Goal: Task Accomplishment & Management: Manage account settings

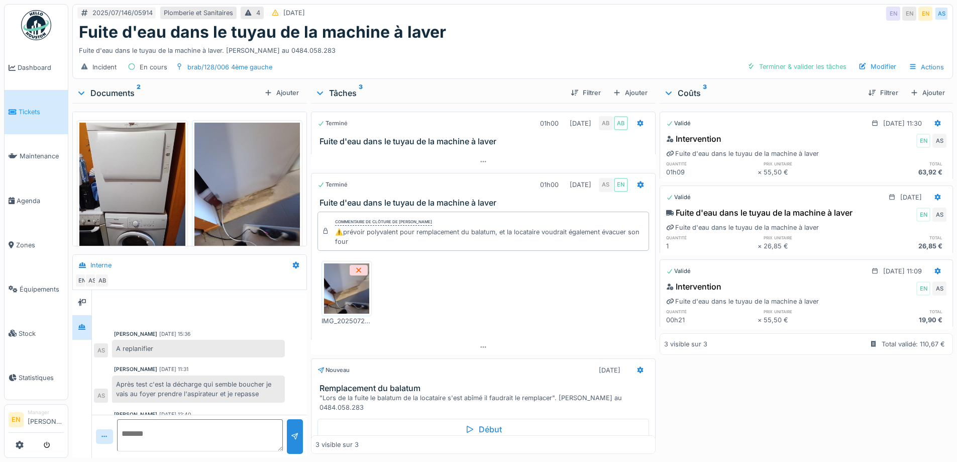
scroll to position [82, 0]
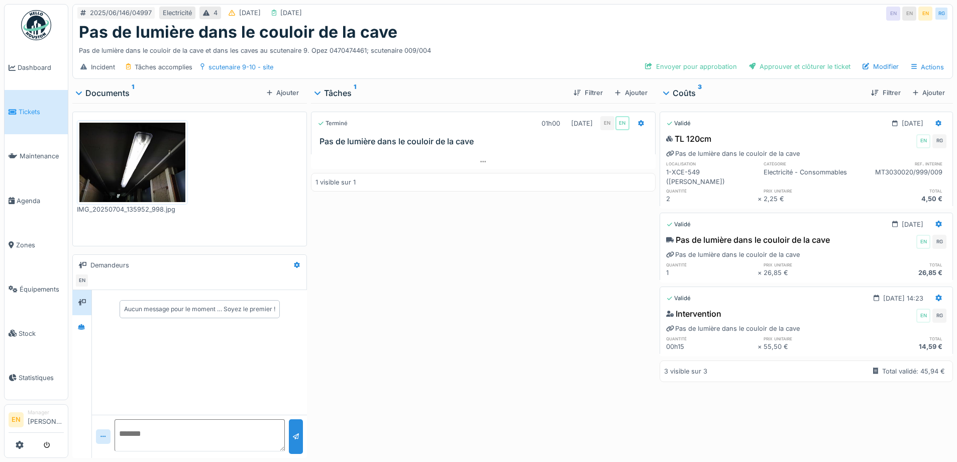
scroll to position [8, 0]
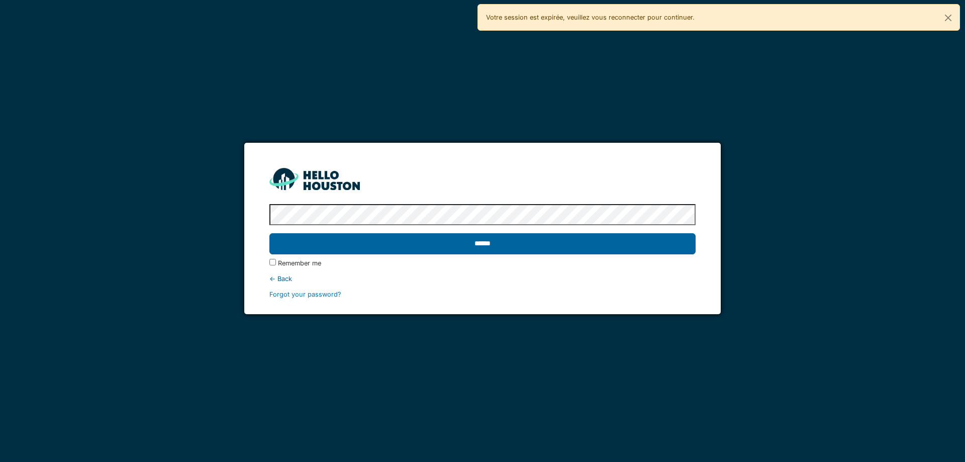
click at [439, 252] on input "******" at bounding box center [482, 243] width 426 height 21
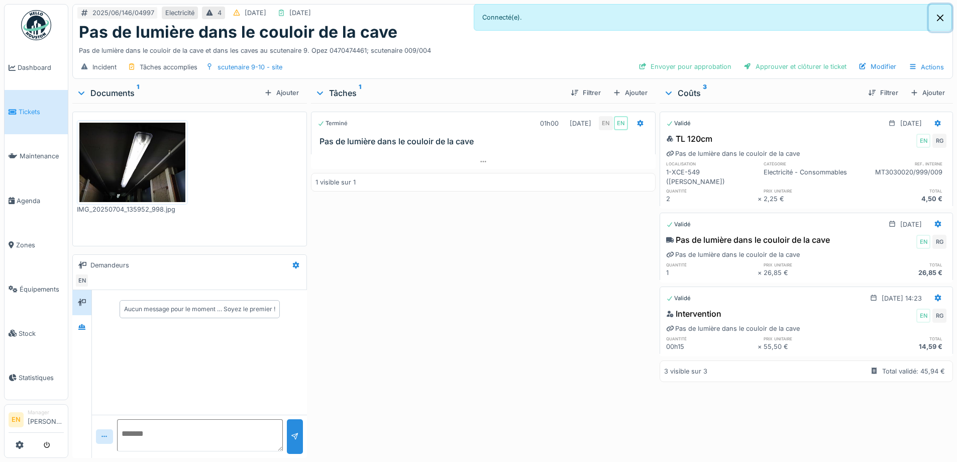
click at [940, 15] on button "Close" at bounding box center [940, 18] width 23 height 27
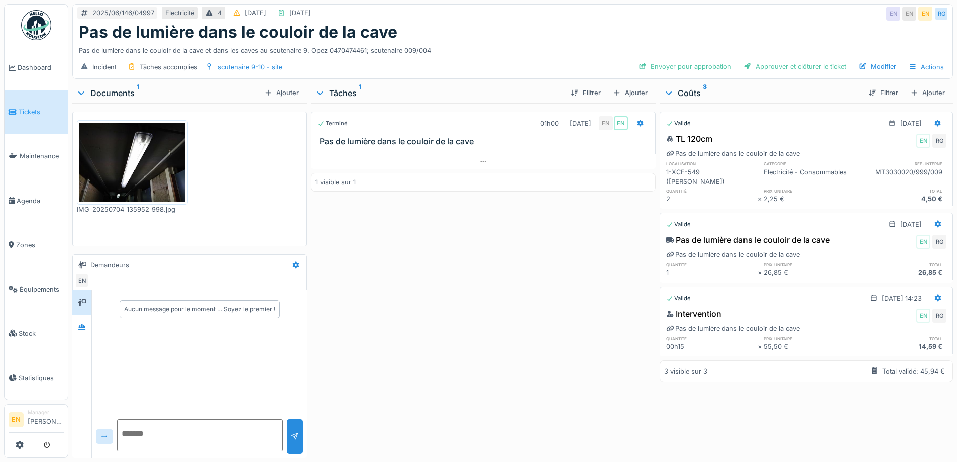
scroll to position [8, 0]
click at [436, 269] on div "Terminé 01h00 02/07/2025 EN EN Pas de lumière dans le couloir de la cave 1 visi…" at bounding box center [483, 278] width 344 height 351
drag, startPoint x: 432, startPoint y: 339, endPoint x: 432, endPoint y: 333, distance: 6.5
click at [433, 336] on div "Terminé 01h00 02/07/2025 EN EN Pas de lumière dans le couloir de la cave 1 visi…" at bounding box center [483, 278] width 344 height 351
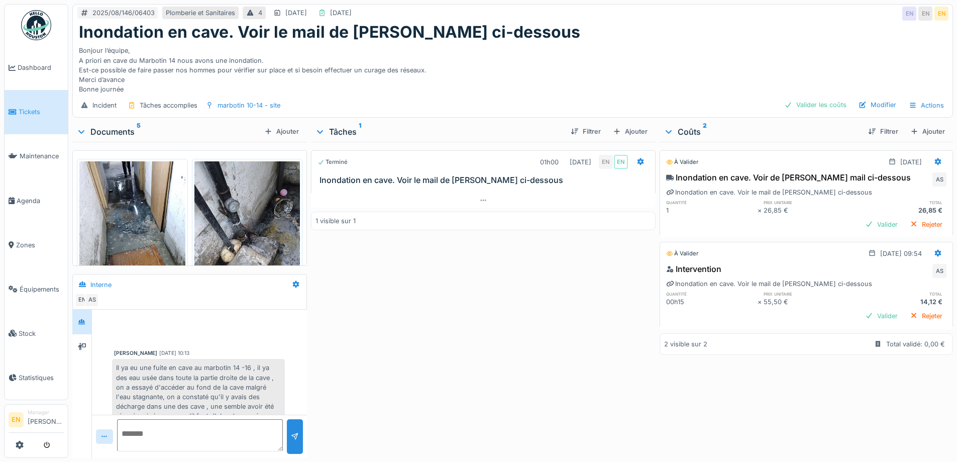
scroll to position [119, 0]
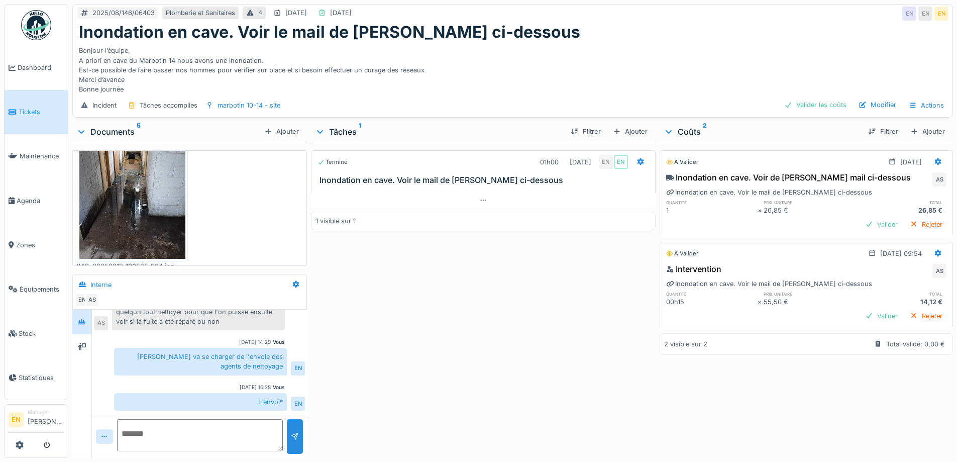
click at [522, 355] on div "Terminé 01h00 13/08/2025 EN EN Inondation en cave. Voir le mail de Cédric ci-de…" at bounding box center [483, 298] width 344 height 312
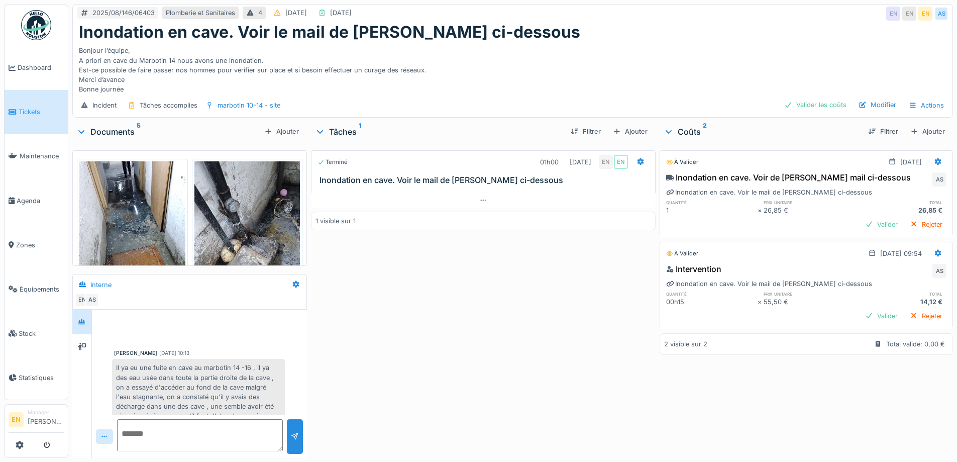
scroll to position [119, 0]
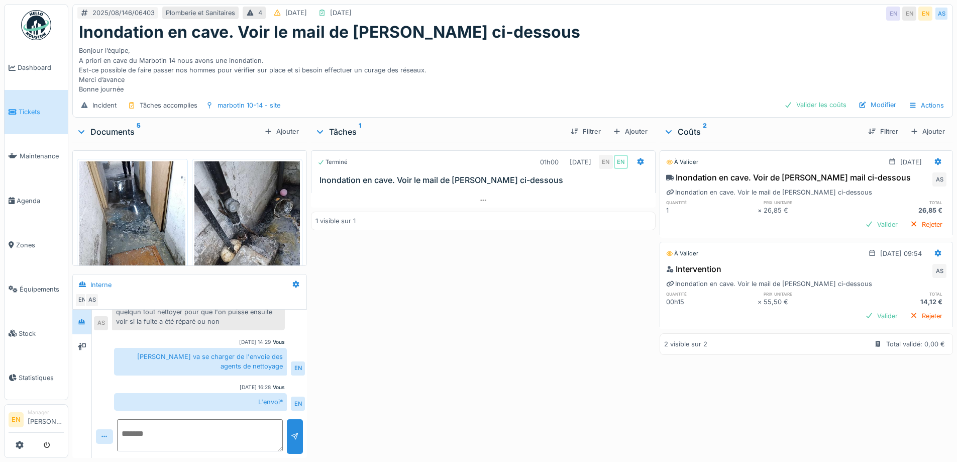
click at [558, 314] on div "Terminé 01h00 13/08/2025 EN EN Inondation en cave. Voir le mail de Cédric ci-de…" at bounding box center [483, 298] width 344 height 312
click at [823, 112] on div "Valider les coûts" at bounding box center [815, 105] width 70 height 14
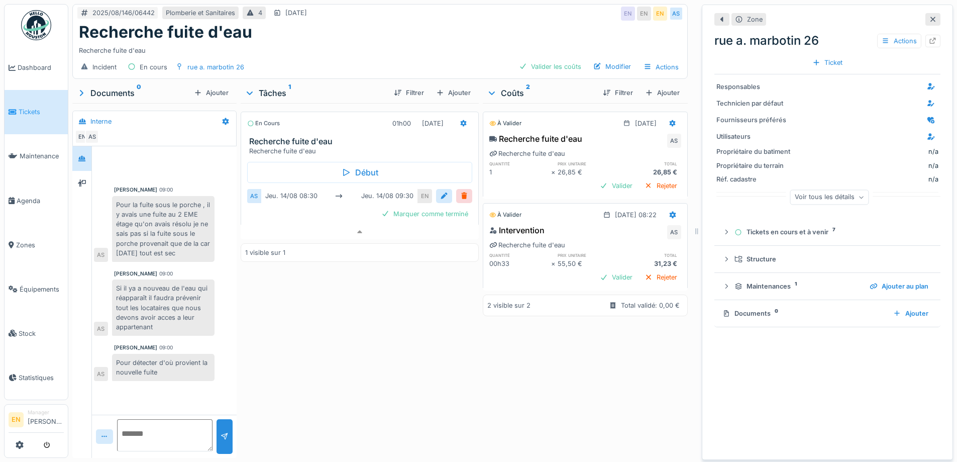
scroll to position [8, 0]
click at [920, 19] on div "Zone rue a. marbotin 26 Actions Ticket" at bounding box center [828, 41] width 226 height 65
click at [931, 17] on icon at bounding box center [933, 19] width 5 height 5
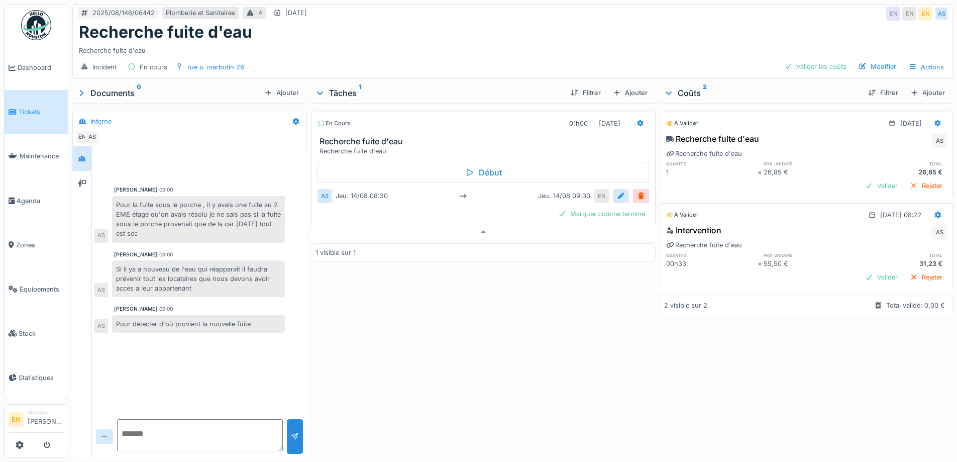
click at [498, 323] on div "En cours 01h00 14/08/2025 Recherche fuite d'eau Recherche fuite d'eau Début AS …" at bounding box center [483, 278] width 344 height 351
click at [799, 60] on div "Valider les coûts" at bounding box center [815, 67] width 70 height 14
click at [483, 332] on div "En cours 01h00 [DATE] Recherche fuite d'eau Recherche fuite d'eau Début AS Marq…" at bounding box center [483, 278] width 344 height 351
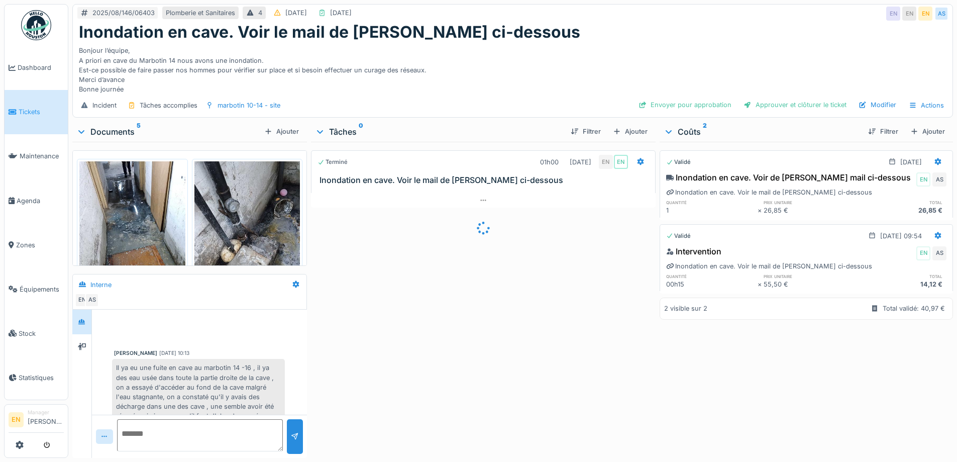
scroll to position [119, 0]
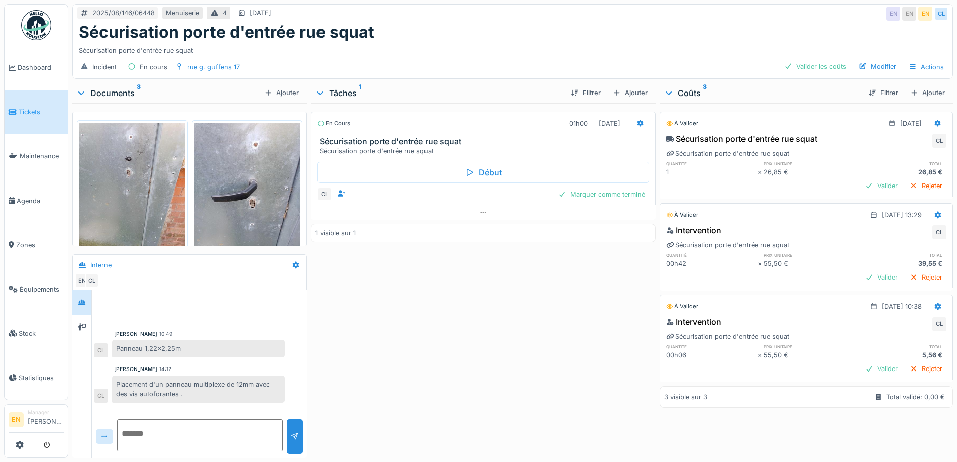
scroll to position [8, 0]
click at [406, 276] on div "En cours 01h00 14/08/2025 Sécurisation porte d'entrée rue squat Sécurisation po…" at bounding box center [483, 278] width 344 height 351
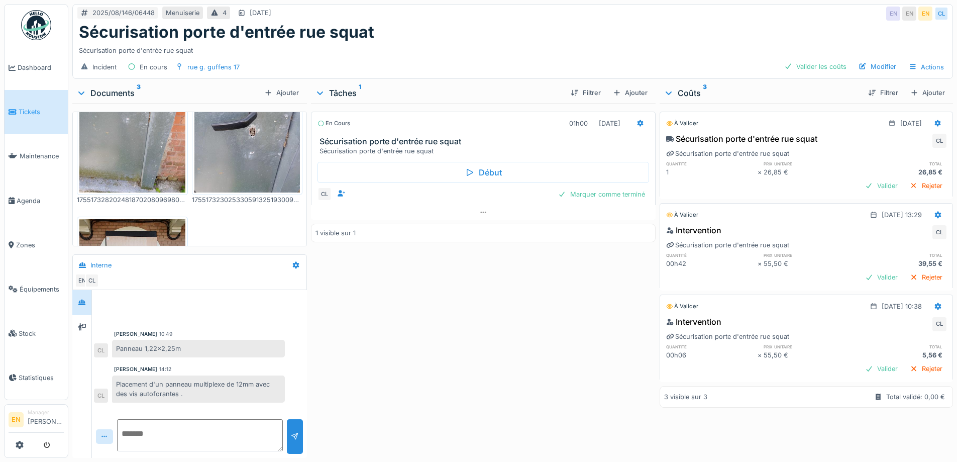
scroll to position [42, 0]
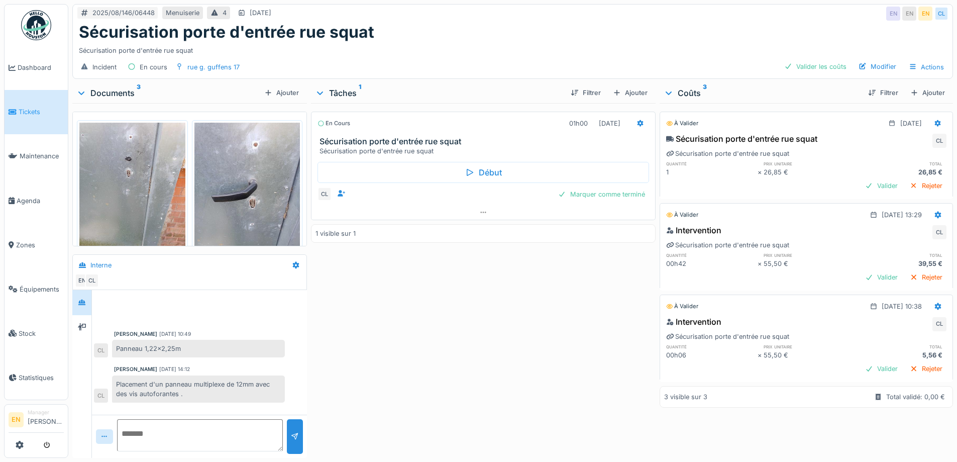
scroll to position [8, 0]
click at [494, 332] on div "En cours 01h00 [DATE] Sécurisation porte d'entrée rue squat Sécurisation porte …" at bounding box center [483, 278] width 344 height 351
click at [373, 308] on div "En cours 01h00 [DATE] Sécurisation porte d'entrée rue squat Sécurisation porte …" at bounding box center [483, 278] width 344 height 351
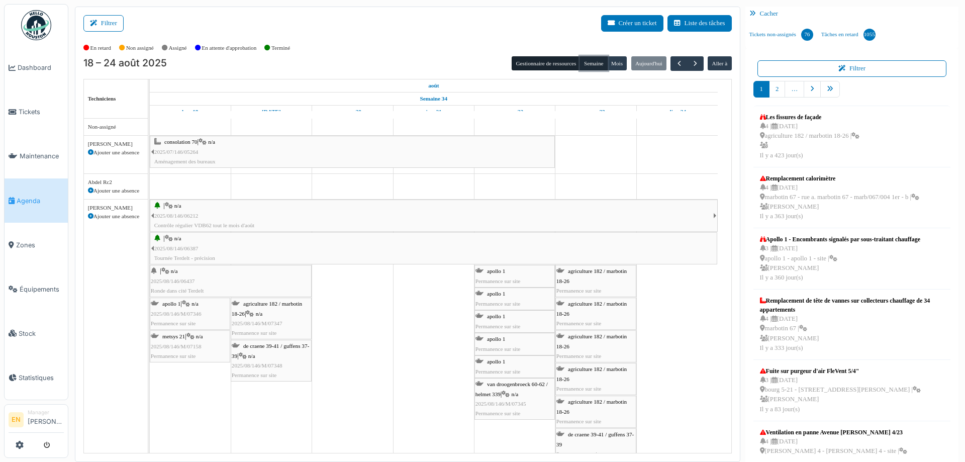
click at [581, 64] on button "Semaine" at bounding box center [594, 63] width 28 height 14
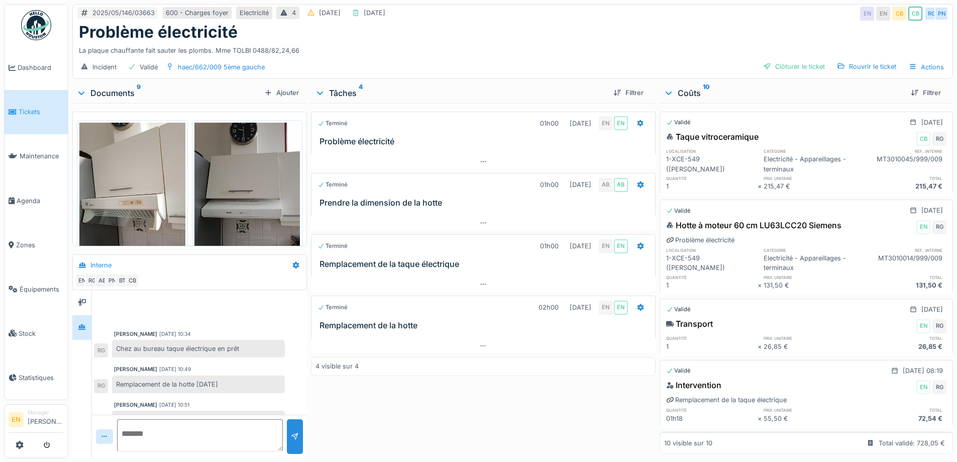
scroll to position [8, 0]
click at [622, 23] on div "Problème électricité" at bounding box center [513, 32] width 868 height 19
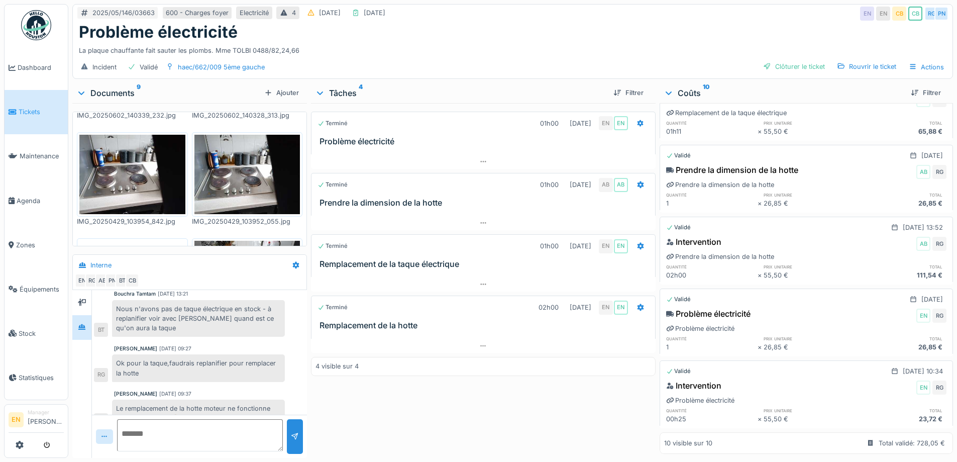
scroll to position [208, 0]
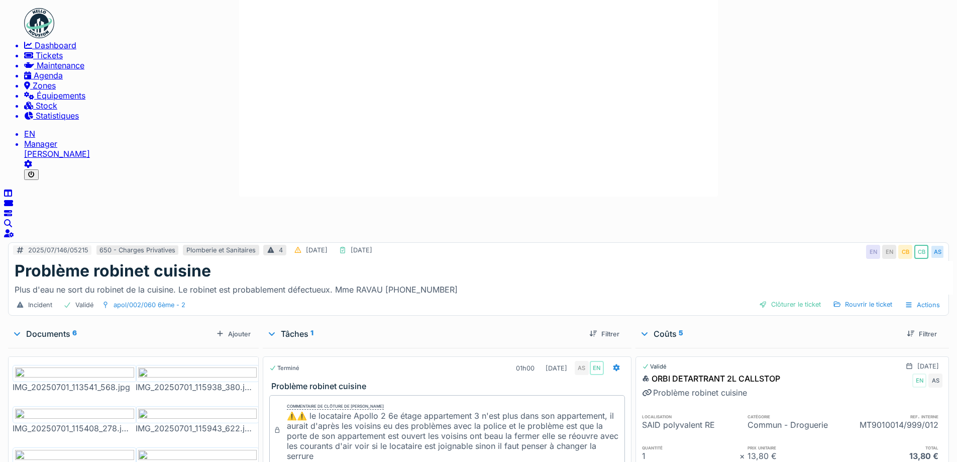
scroll to position [92, 0]
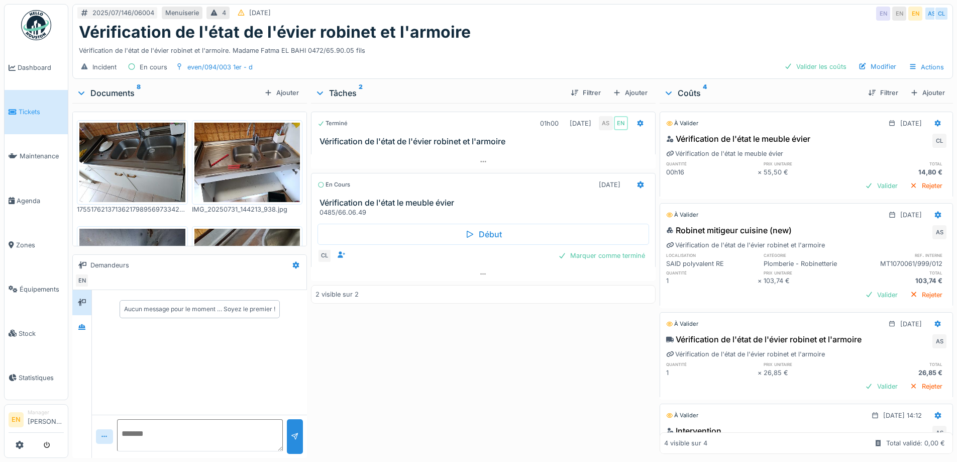
scroll to position [339, 0]
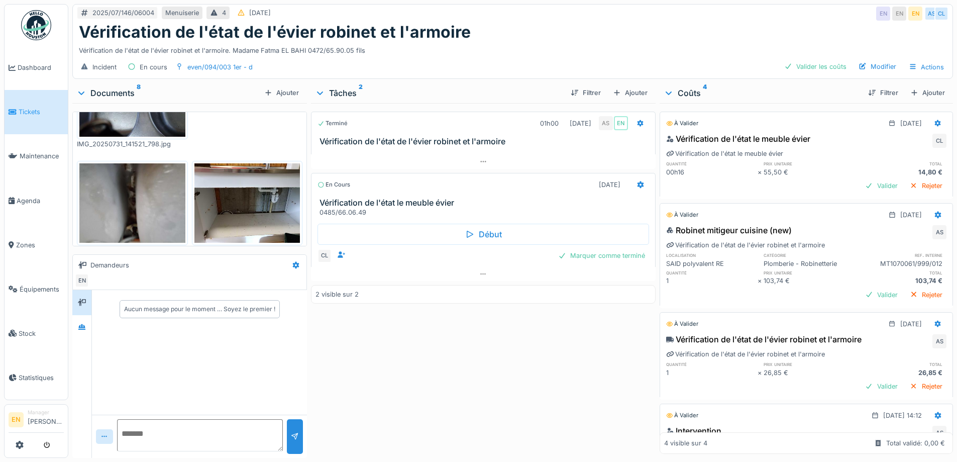
click at [653, 25] on div "Vérification de l'état de l'évier robinet et l'armoire" at bounding box center [513, 32] width 868 height 19
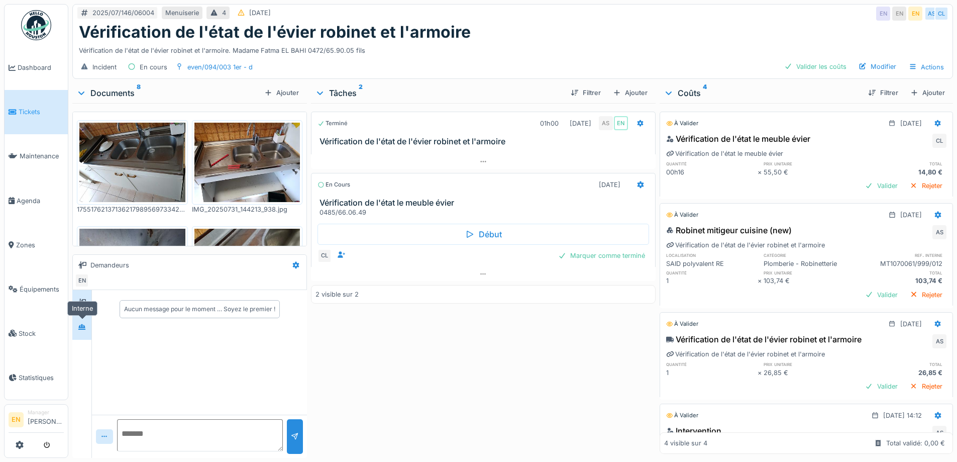
click at [84, 332] on div at bounding box center [82, 328] width 8 height 10
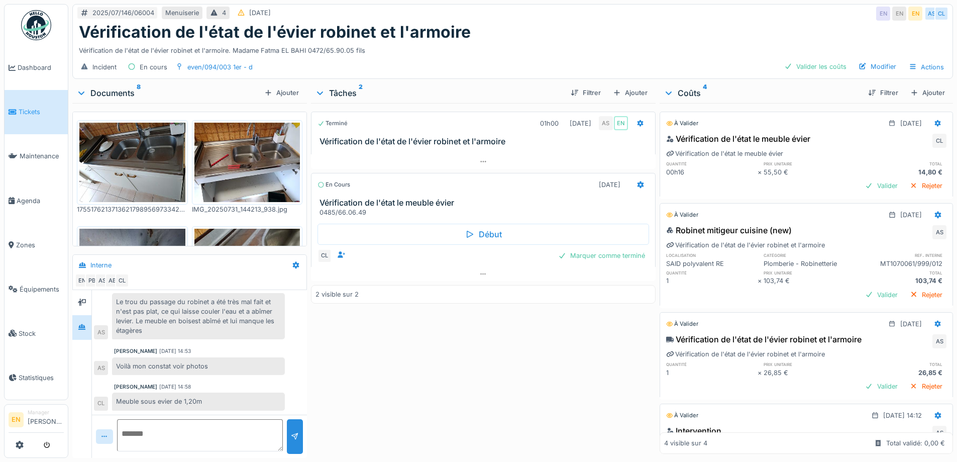
scroll to position [8, 0]
click at [345, 371] on div "Terminé 01h00 31/07/2025 AS EN Vérification de l'état de l'évier robinet et l'a…" at bounding box center [483, 278] width 344 height 351
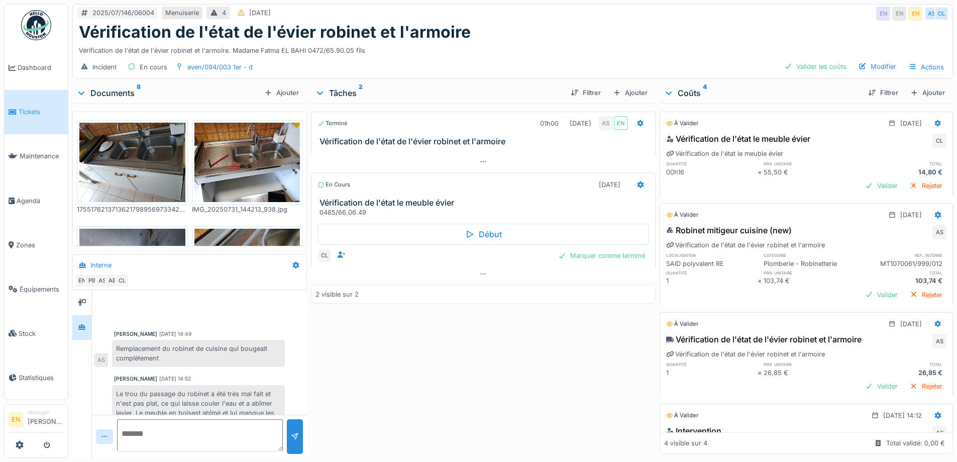
scroll to position [50, 0]
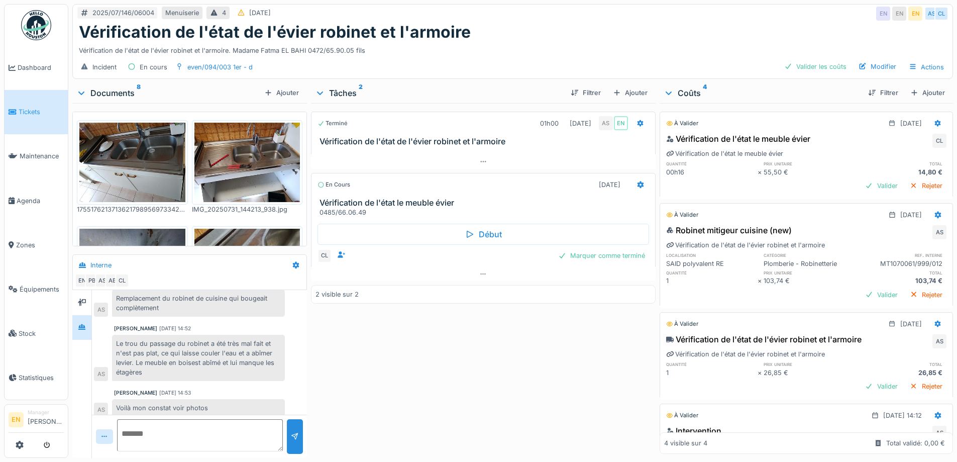
click at [397, 398] on div "Terminé 01h00 31/07/2025 AS EN Vérification de l'état de l'évier robinet et l'a…" at bounding box center [483, 278] width 344 height 351
click at [512, 24] on div "Vérification de l'état de l'évier robinet et l'armoire" at bounding box center [513, 32] width 868 height 19
click at [406, 343] on div "Terminé 01h00 31/07/2025 AS EN Vérification de l'état de l'évier robinet et l'a…" at bounding box center [483, 278] width 344 height 351
click at [828, 60] on div "Valider les coûts" at bounding box center [815, 67] width 70 height 14
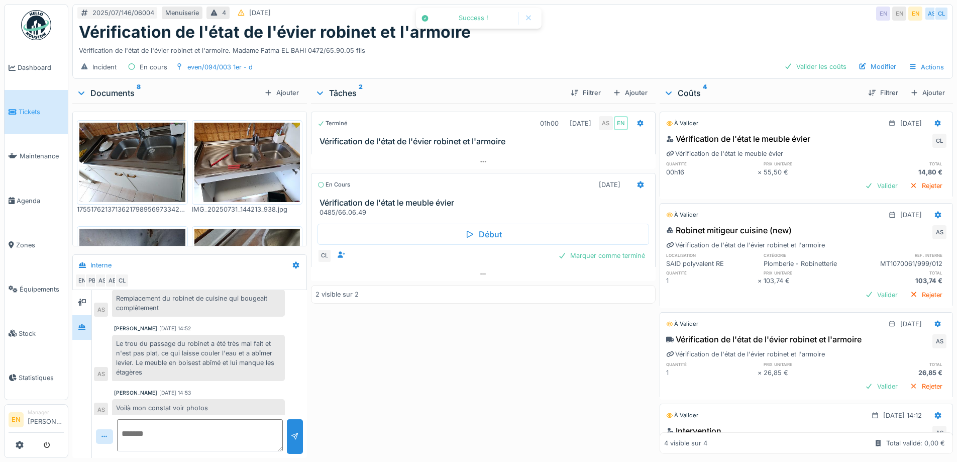
scroll to position [92, 0]
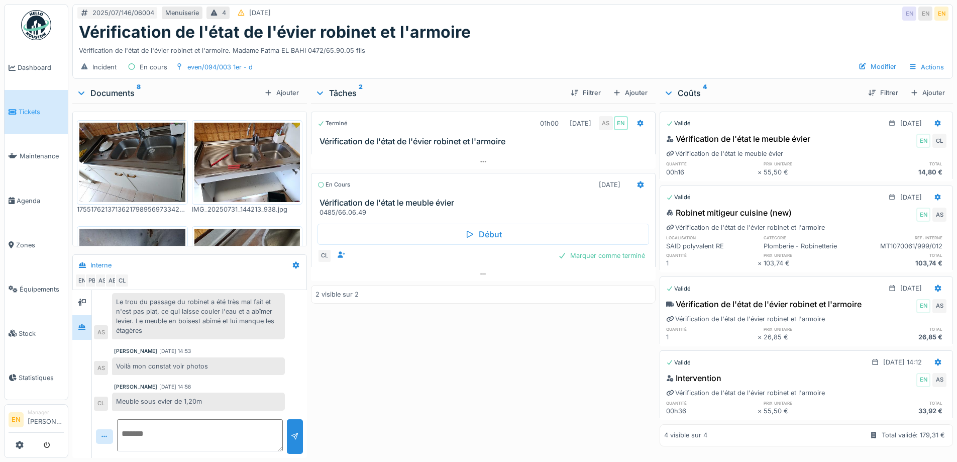
click at [755, 12] on div "2025/07/146/06004 Menuiserie 4 30/07/2025 EN EN EN" at bounding box center [513, 14] width 880 height 18
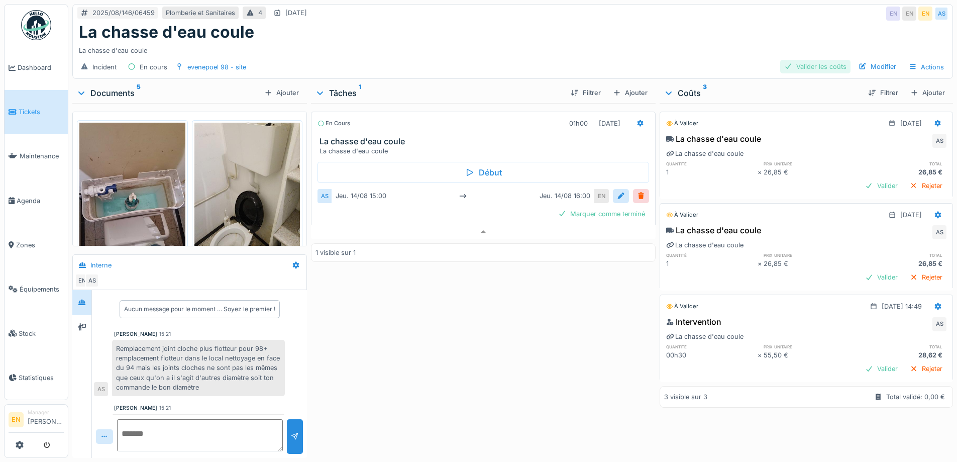
scroll to position [21, 0]
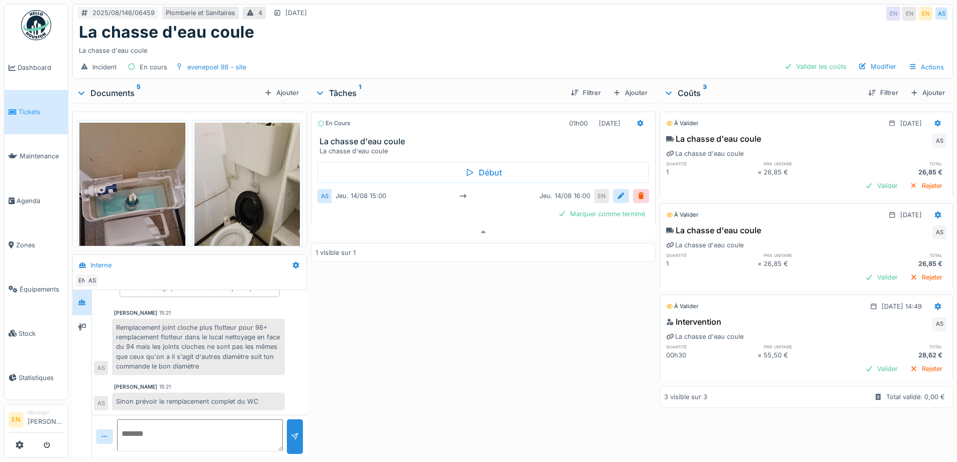
click at [605, 19] on div "2025/08/146/06459 Plomberie et Sanitaires 4 [DATE] EN EN EN AS" at bounding box center [513, 14] width 880 height 18
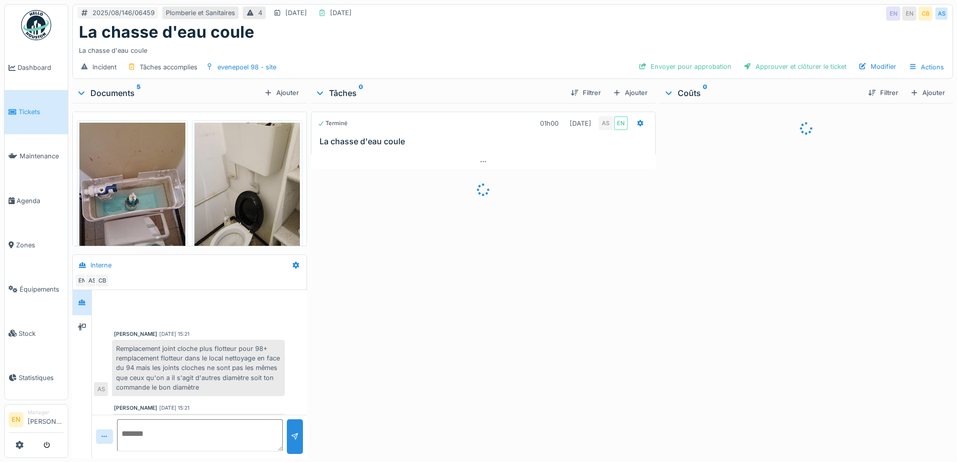
scroll to position [21, 0]
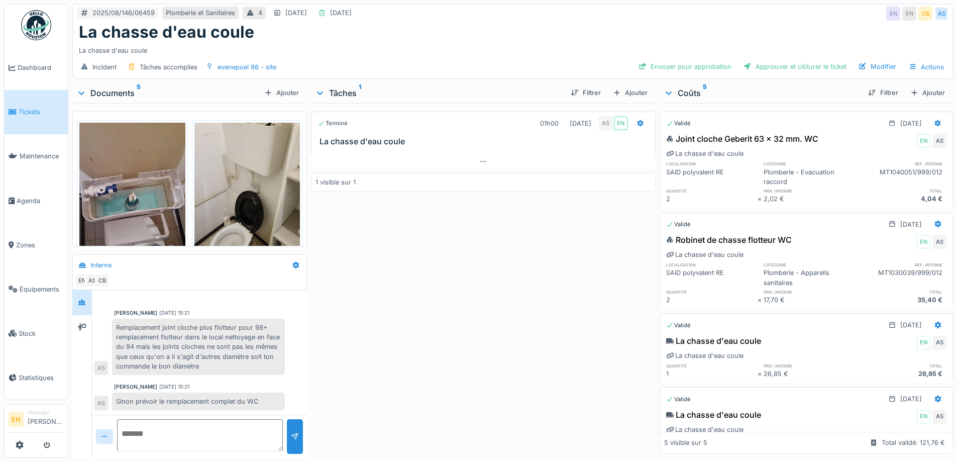
click at [538, 33] on div "La chasse d'eau coule" at bounding box center [513, 32] width 868 height 19
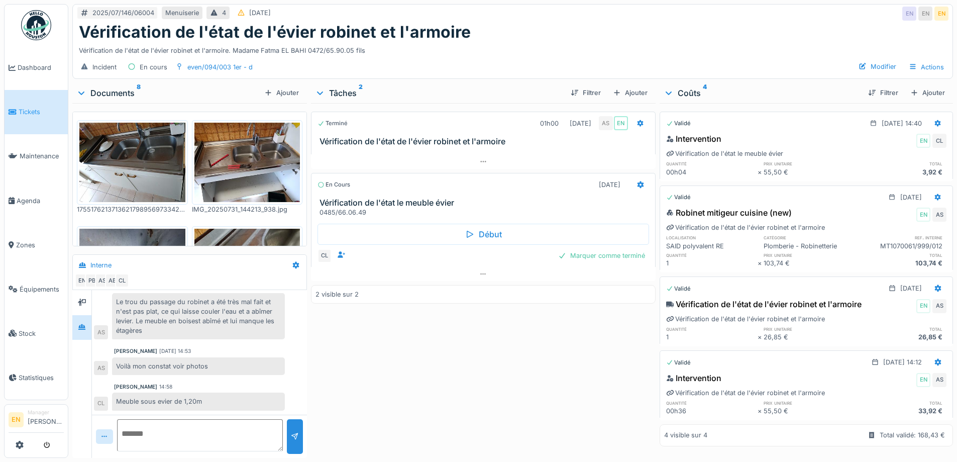
scroll to position [8, 0]
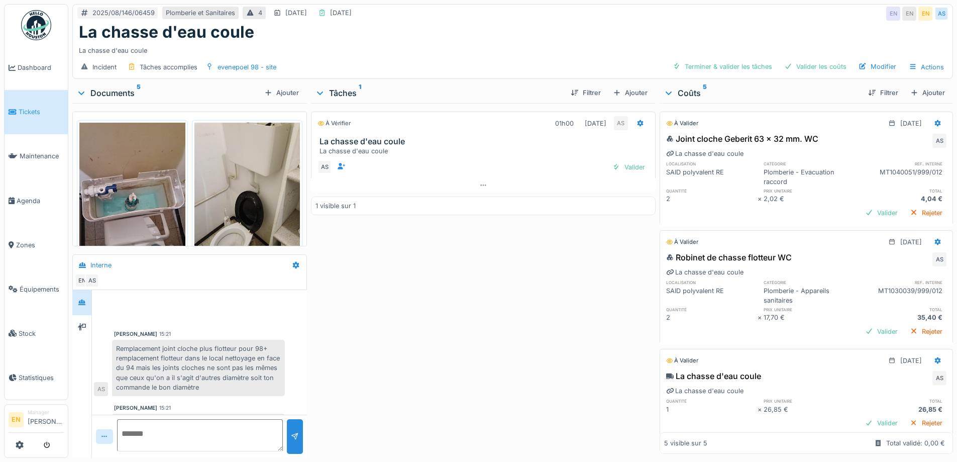
scroll to position [21, 0]
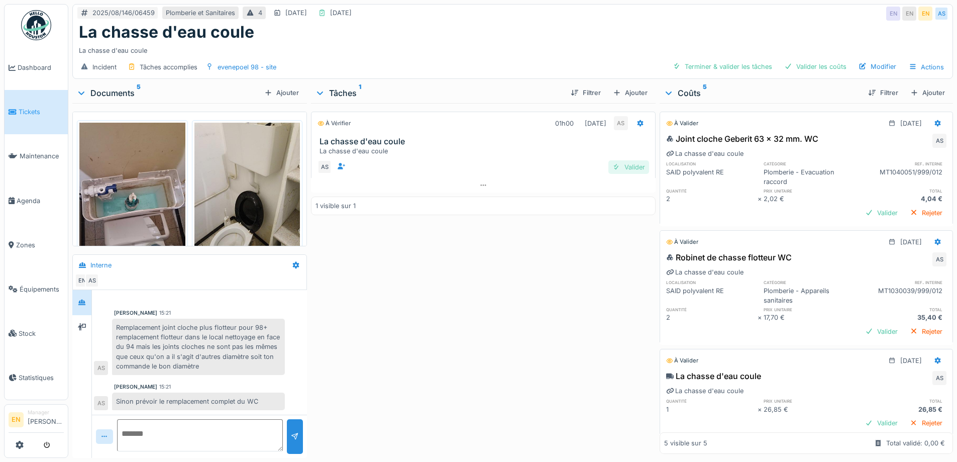
click at [630, 168] on div "Valider" at bounding box center [629, 167] width 41 height 14
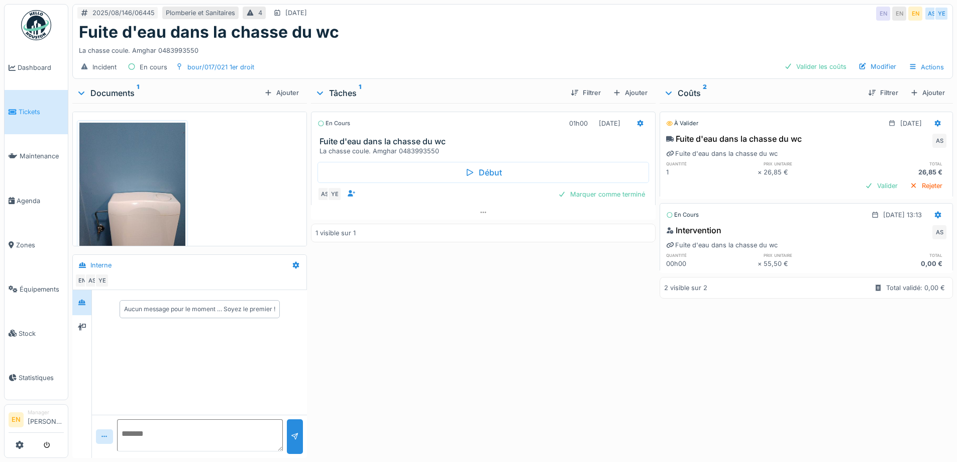
scroll to position [32, 0]
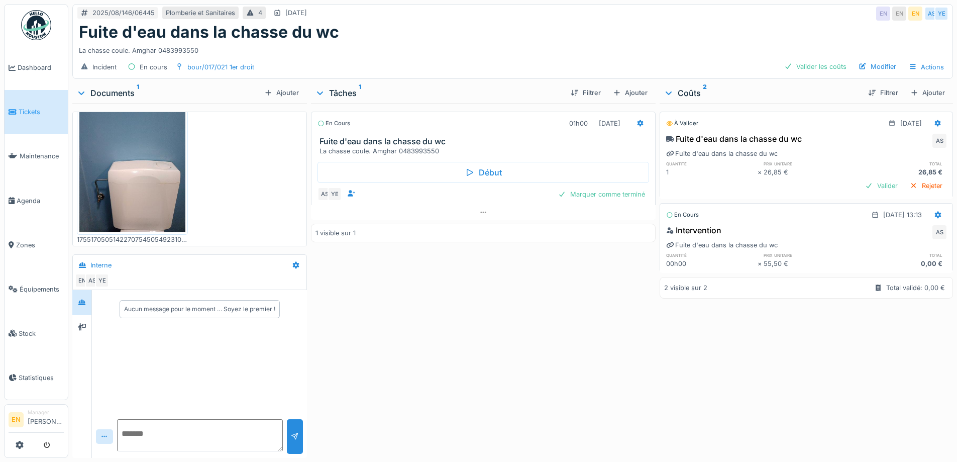
click at [516, 56] on div "Incident En cours bour/017/021 1er droit Valider les coûts Modifier Actions" at bounding box center [513, 67] width 880 height 23
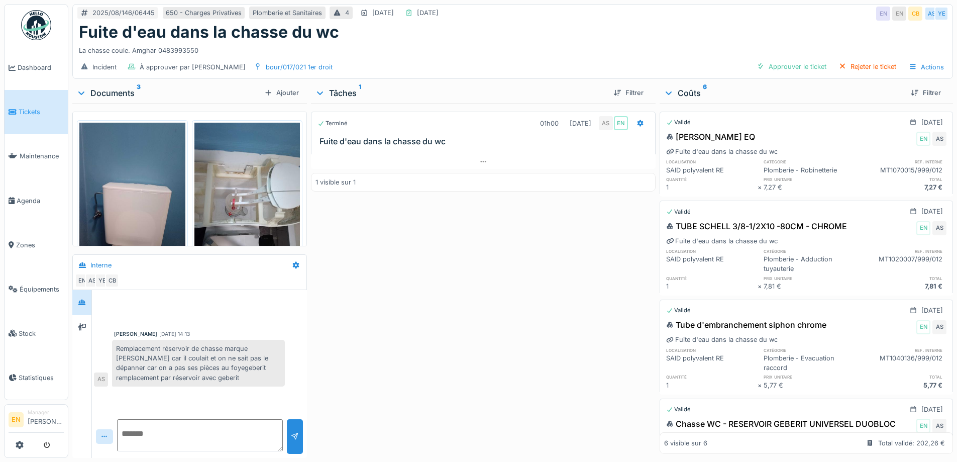
click at [522, 272] on div "Terminé 01h00 14/08/2025 AS EN Fuite d'eau dans la chasse du wc 1 visible sur 1" at bounding box center [483, 278] width 344 height 351
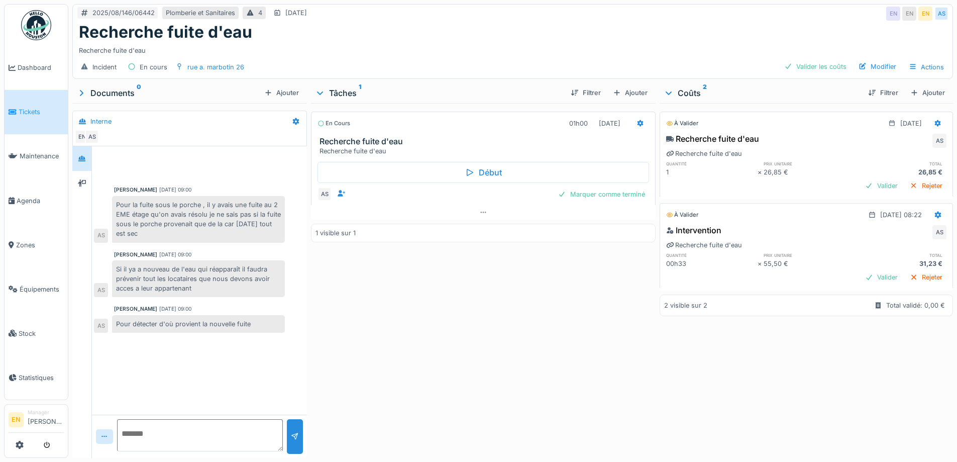
click at [406, 362] on div "En cours 01h00 [DATE] Recherche fuite d'eau Recherche fuite d'eau Début AS Marq…" at bounding box center [483, 278] width 344 height 351
click at [410, 317] on div "En cours 01h00 14/08/2025 Recherche fuite d'eau Recherche fuite d'eau Début AS …" at bounding box center [483, 278] width 344 height 351
click at [425, 309] on div "En cours 01h00 14/08/2025 Recherche fuite d'eau Recherche fuite d'eau Début AS …" at bounding box center [483, 278] width 344 height 351
click at [382, 328] on div "En cours 01h00 14/08/2025 Recherche fuite d'eau Recherche fuite d'eau Début AS …" at bounding box center [483, 278] width 344 height 351
click at [607, 190] on div "Marquer comme terminé" at bounding box center [601, 194] width 95 height 14
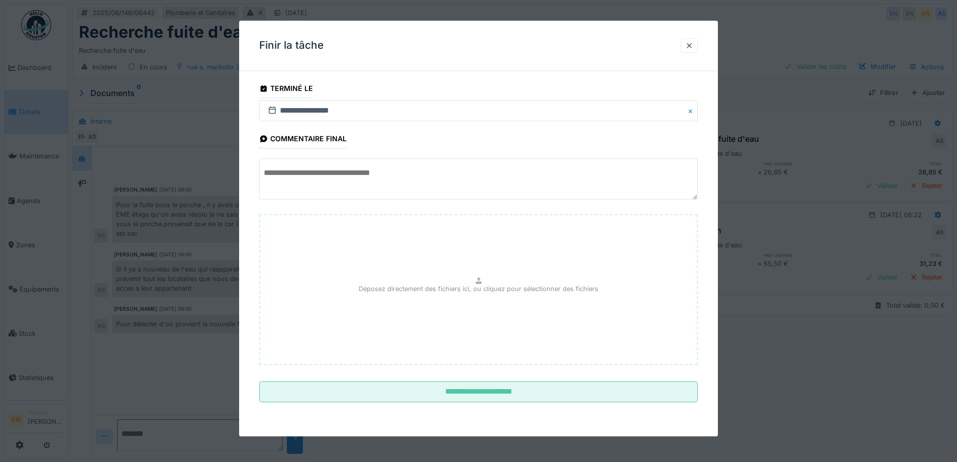
scroll to position [8, 0]
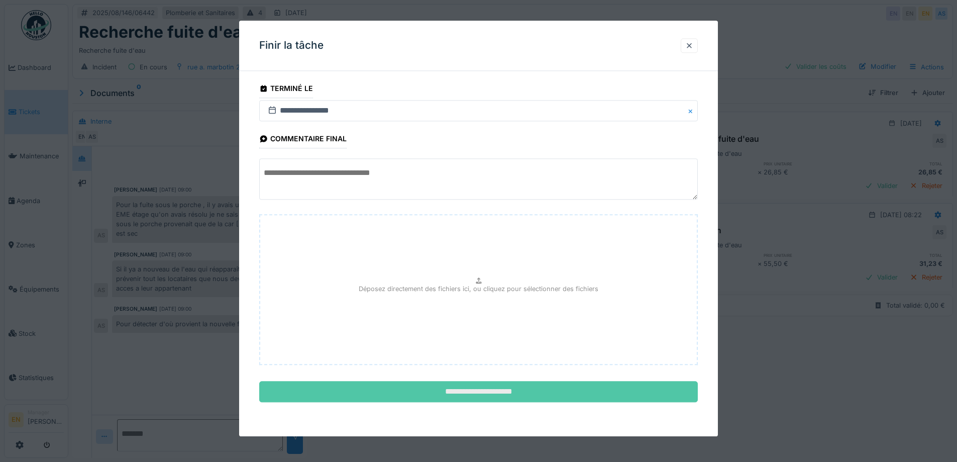
click at [481, 392] on input "**********" at bounding box center [478, 391] width 439 height 21
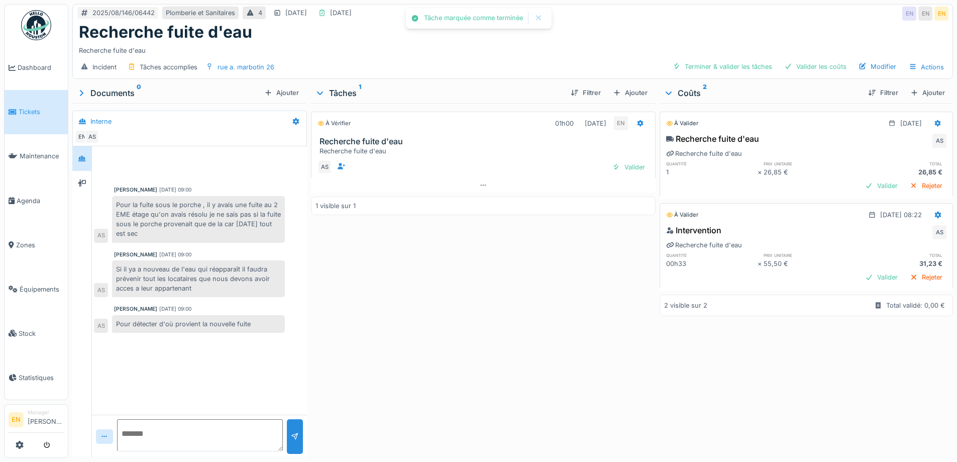
click at [509, 336] on div "À vérifier 01h00 14/08/2025 EN Recherche fuite d'eau Recherche fuite d'eau AS V…" at bounding box center [483, 278] width 344 height 351
click at [627, 160] on div "Valider" at bounding box center [629, 167] width 41 height 14
click at [793, 60] on div "Valider les coûts" at bounding box center [815, 67] width 70 height 14
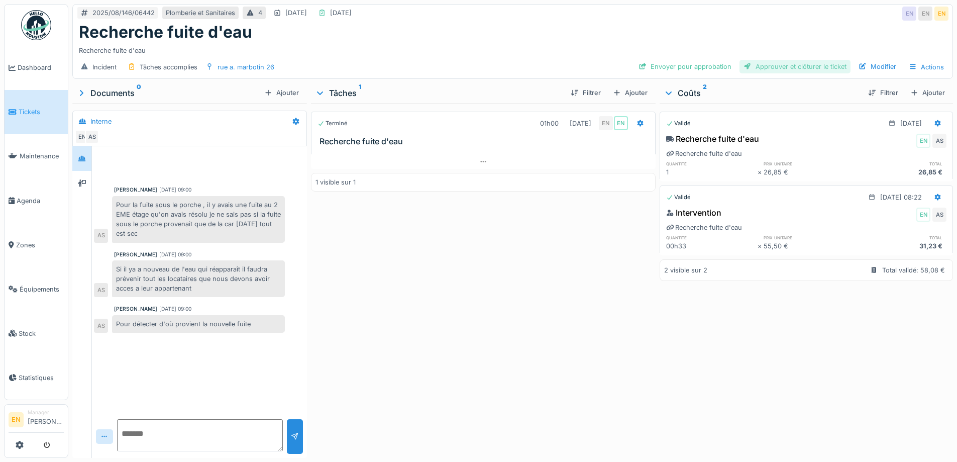
click at [817, 60] on div "Approuver et clôturer le ticket" at bounding box center [795, 67] width 111 height 14
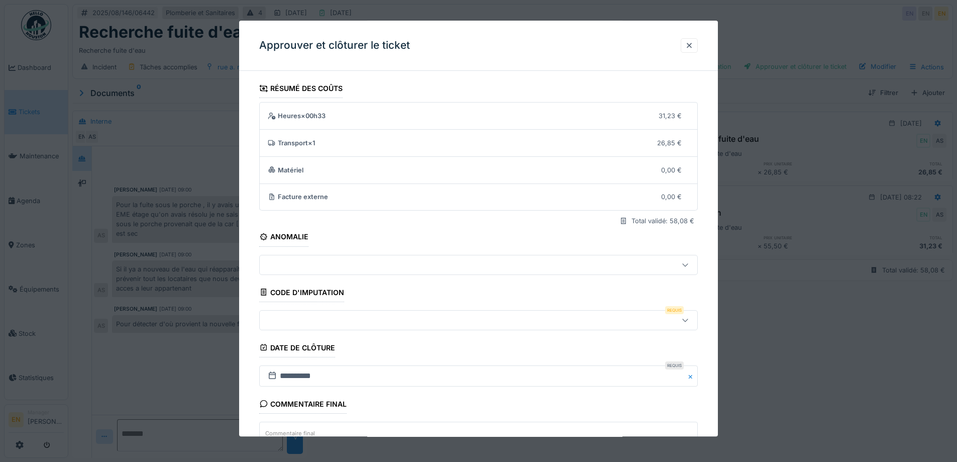
scroll to position [86, 0]
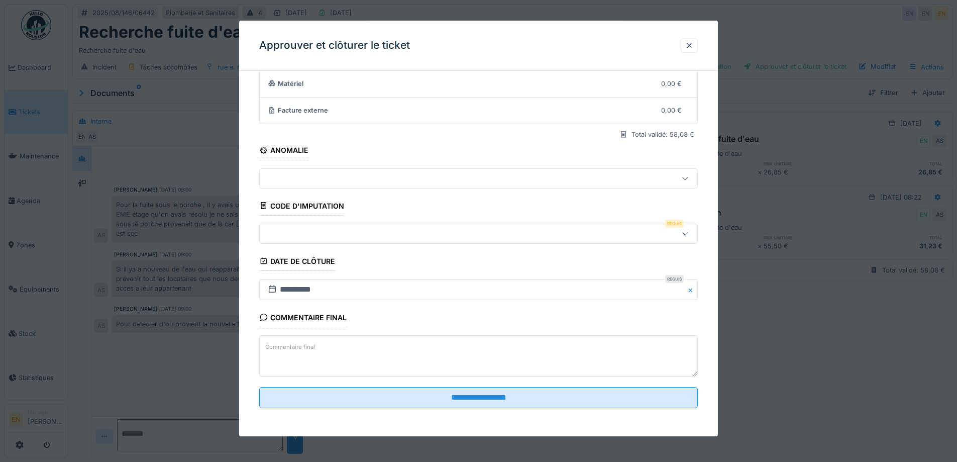
drag, startPoint x: 693, startPoint y: 234, endPoint x: 623, endPoint y: 233, distance: 70.4
click at [693, 233] on div at bounding box center [685, 233] width 24 height 19
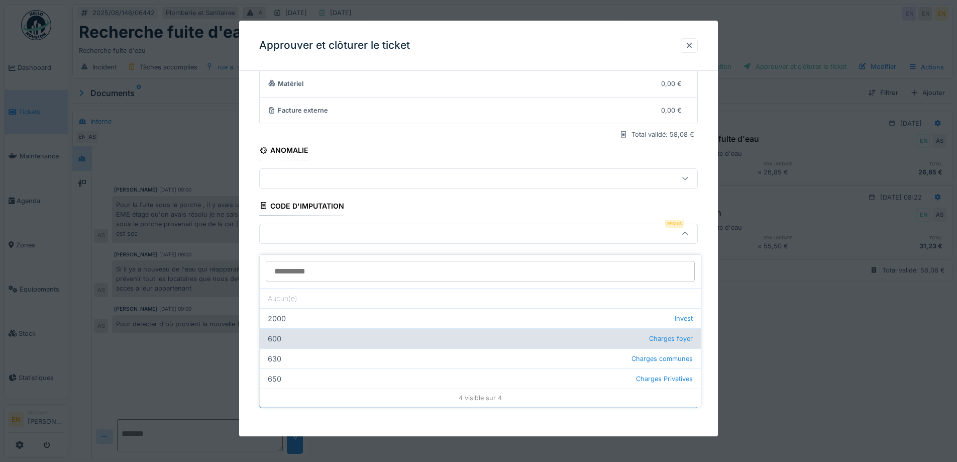
click at [376, 330] on div "600 Charges foyer" at bounding box center [480, 338] width 441 height 20
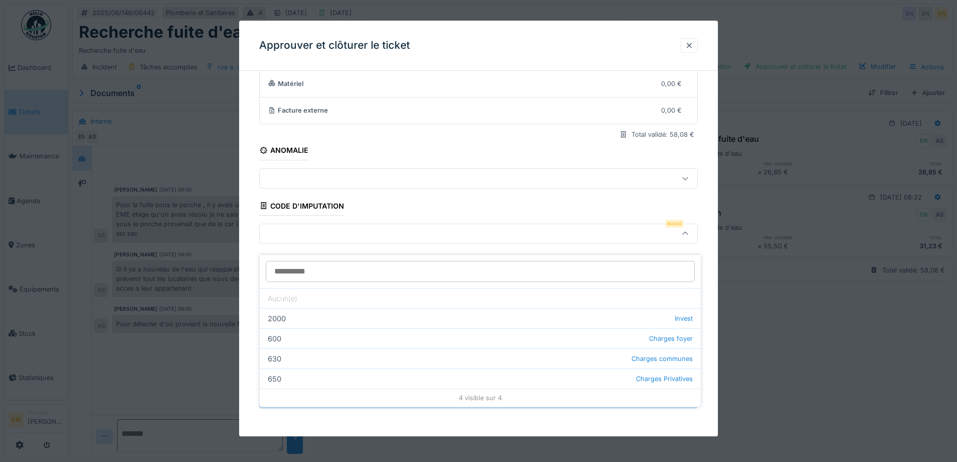
type input "***"
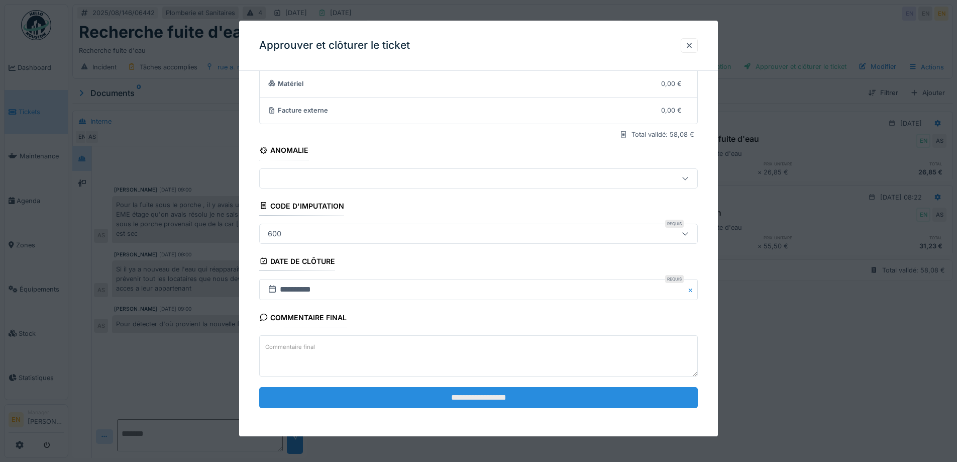
click at [481, 395] on input "**********" at bounding box center [478, 397] width 439 height 21
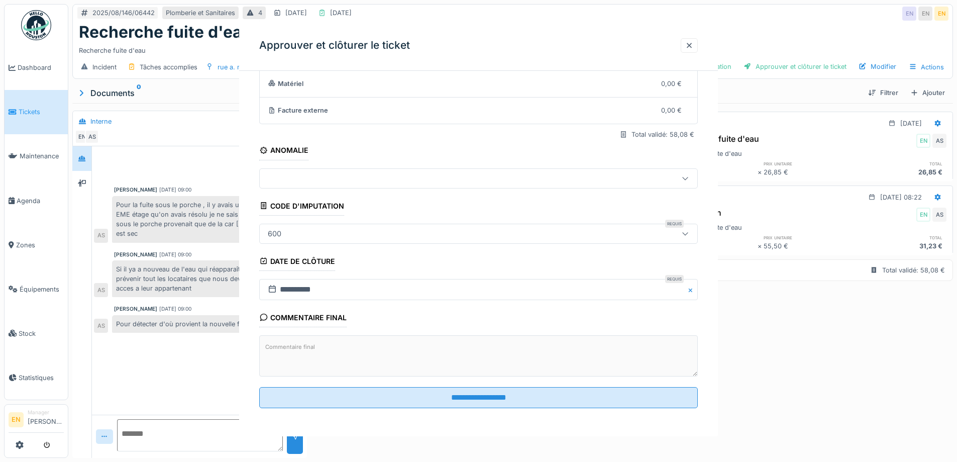
scroll to position [0, 0]
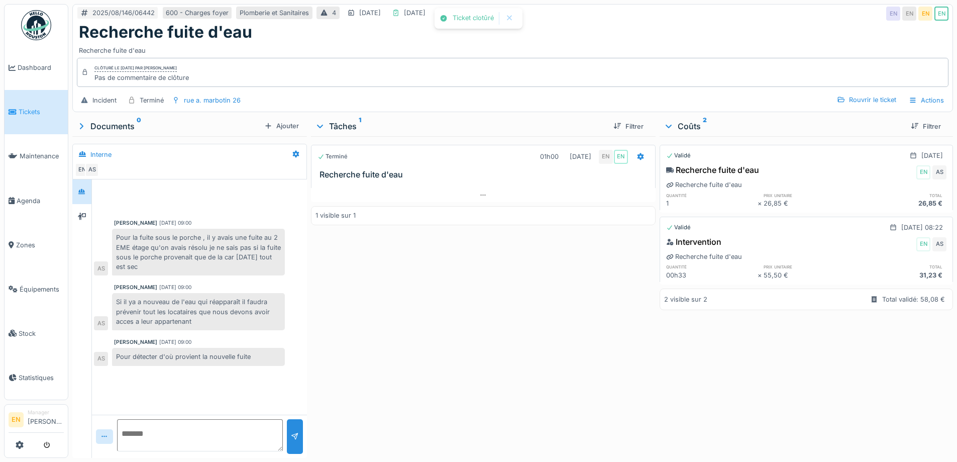
click at [469, 356] on div "Terminé 01h00 14/08/2025 EN EN Recherche fuite d'eau 1 visible sur 1" at bounding box center [483, 295] width 344 height 318
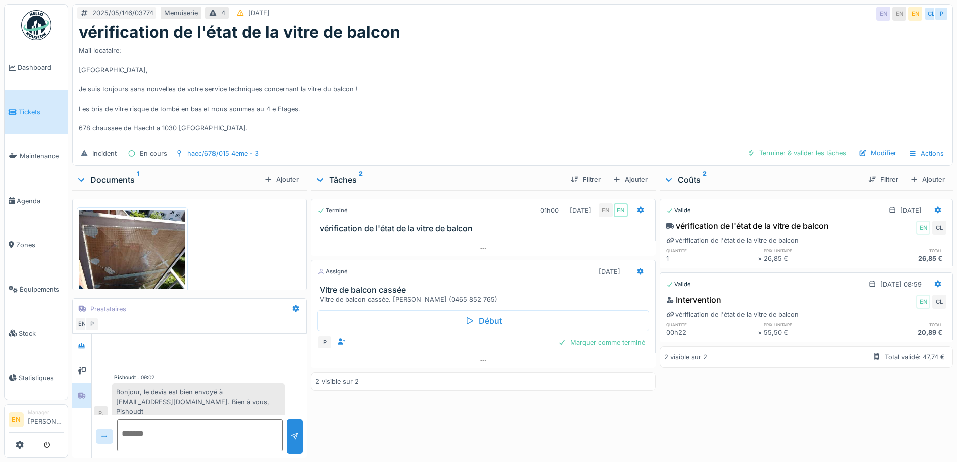
scroll to position [31, 0]
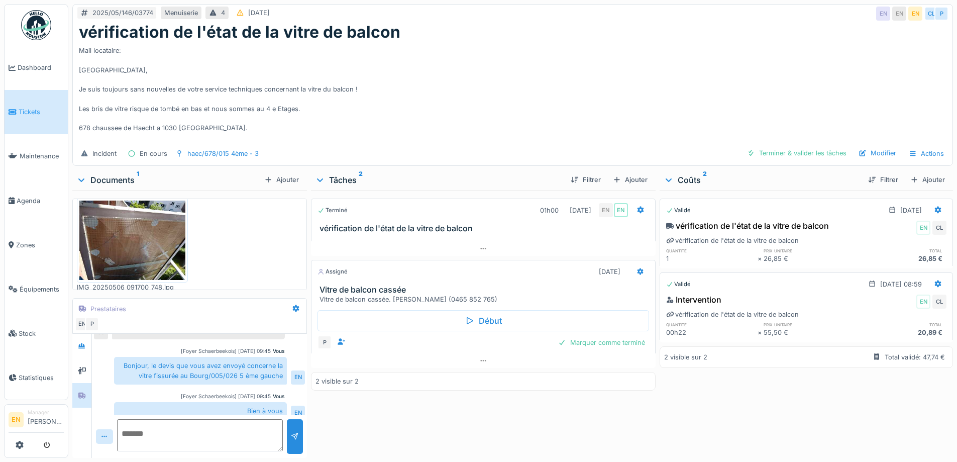
scroll to position [16, 0]
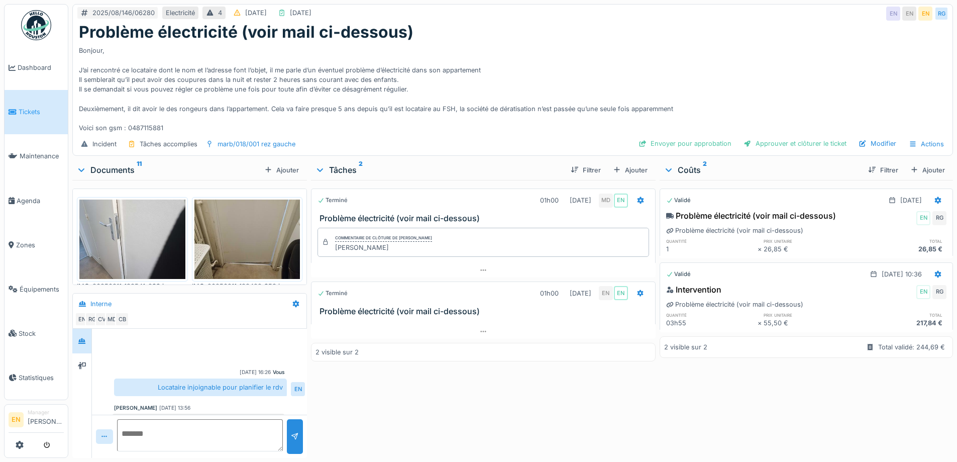
scroll to position [176, 0]
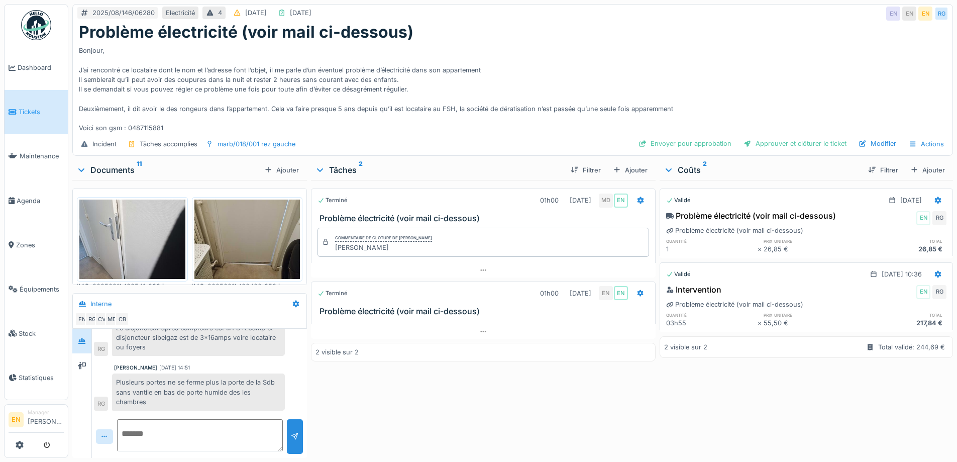
click at [529, 36] on div "Problème électricité (voir mail ci-dessous)" at bounding box center [513, 32] width 868 height 19
click at [449, 106] on div "Bonjour, J’ai rencontré ce locataire dont le nom et l’adresse font l’objet, il …" at bounding box center [513, 87] width 868 height 91
drag, startPoint x: 432, startPoint y: 78, endPoint x: 376, endPoint y: 68, distance: 56.7
click at [409, 71] on div "Bonjour, J’ai rencontré ce locataire dont le nom et l’adresse font l’objet, il …" at bounding box center [513, 87] width 868 height 91
click at [531, 45] on div "Bonjour, J’ai rencontré ce locataire dont le nom et l’adresse font l’objet, il …" at bounding box center [513, 87] width 868 height 91
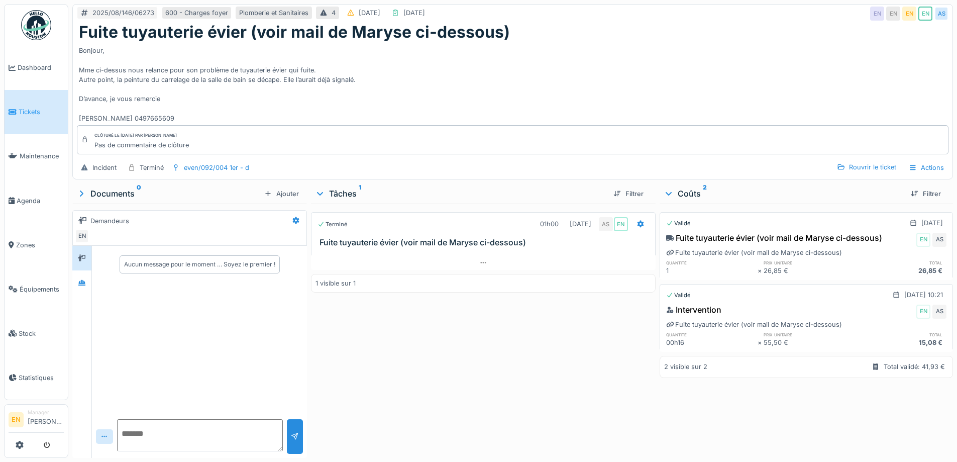
click at [528, 67] on div "Bonjour, Mme ci-dessus nous relance pour son problème de tuyauterie évier qui f…" at bounding box center [513, 82] width 868 height 81
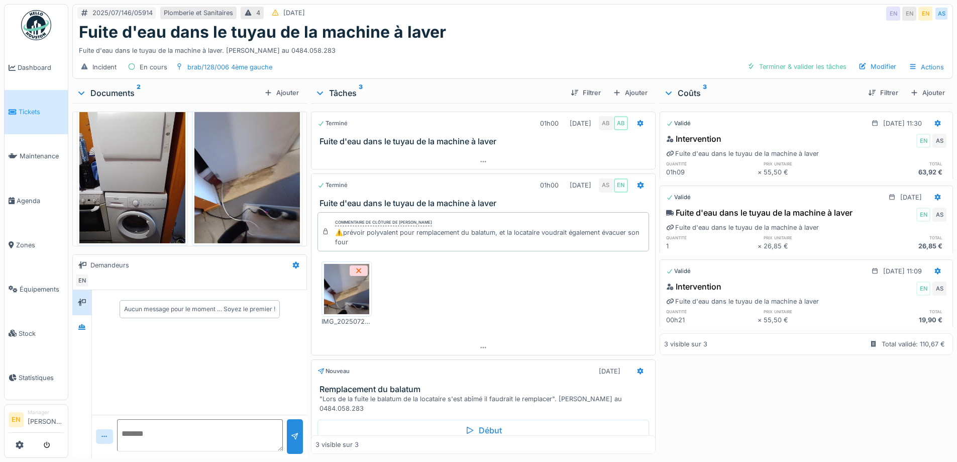
scroll to position [32, 0]
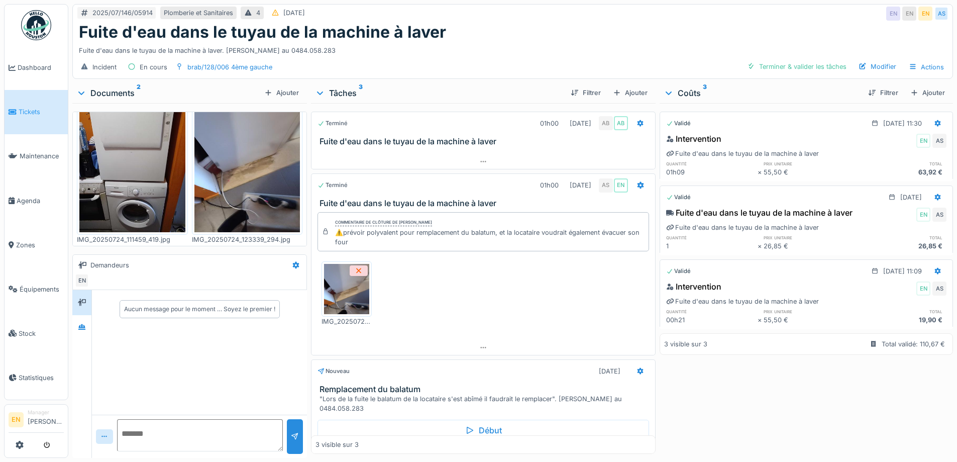
click at [582, 40] on div "Fuite d'eau dans le tuyau de la machine à laver" at bounding box center [513, 32] width 868 height 19
click at [453, 35] on div "Fuite d'eau dans le tuyau de la machine à laver" at bounding box center [513, 32] width 868 height 19
drag, startPoint x: 448, startPoint y: 31, endPoint x: 440, endPoint y: 31, distance: 8.5
click at [442, 31] on div "Fuite d'eau dans le tuyau de la machine à laver" at bounding box center [513, 32] width 868 height 19
drag, startPoint x: 445, startPoint y: 33, endPoint x: 381, endPoint y: 40, distance: 64.2
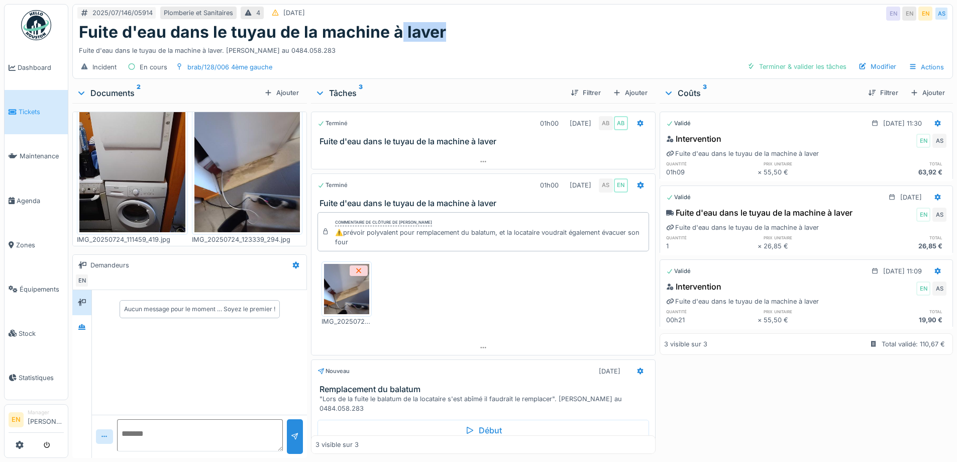
click at [394, 35] on div "Fuite d'eau dans le tuyau de la machine à laver" at bounding box center [513, 32] width 868 height 19
click at [476, 34] on div "Fuite d'eau dans le tuyau de la machine à laver" at bounding box center [513, 32] width 868 height 19
click at [556, 44] on div "Fuite d'eau dans le tuyau de la machine à laver. MBUYU TSHIBANGU KADIMA joignab…" at bounding box center [513, 49] width 868 height 14
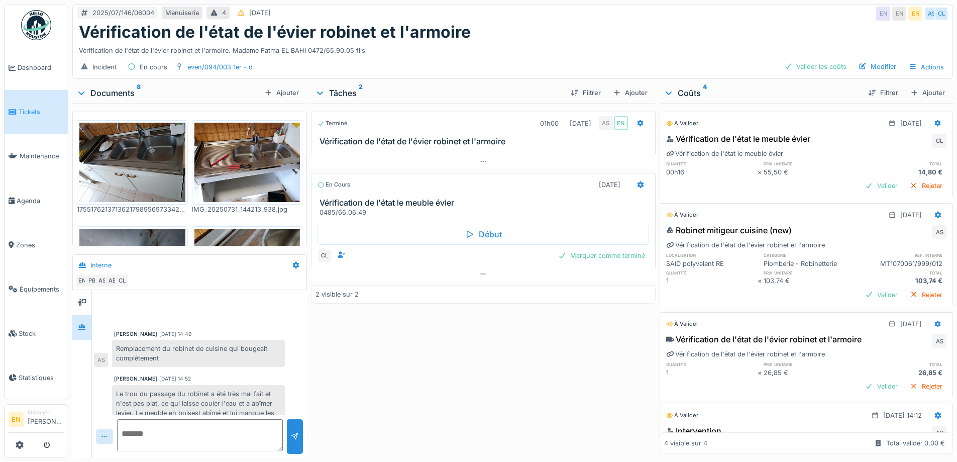
scroll to position [92, 0]
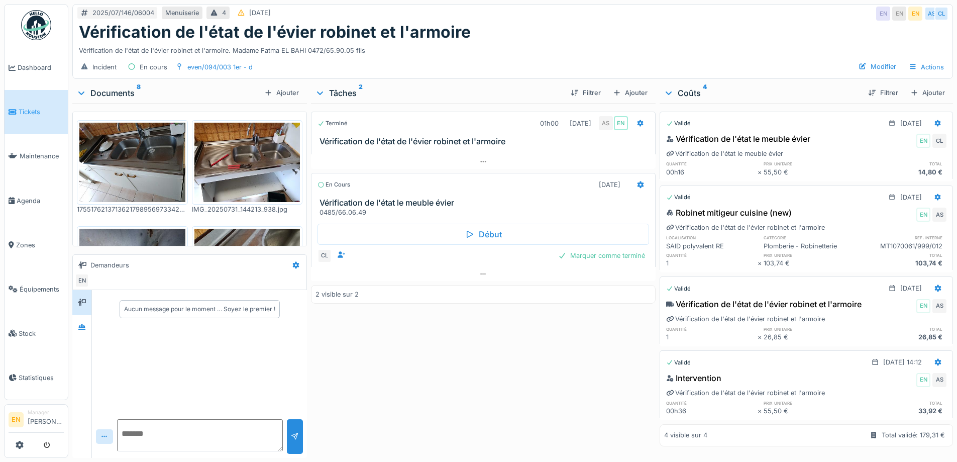
click at [421, 348] on div "Terminé 01h00 [DATE] AS EN Vérification de l'état de l'évier robinet et l'armoi…" at bounding box center [483, 278] width 344 height 351
click at [84, 325] on icon at bounding box center [82, 327] width 8 height 7
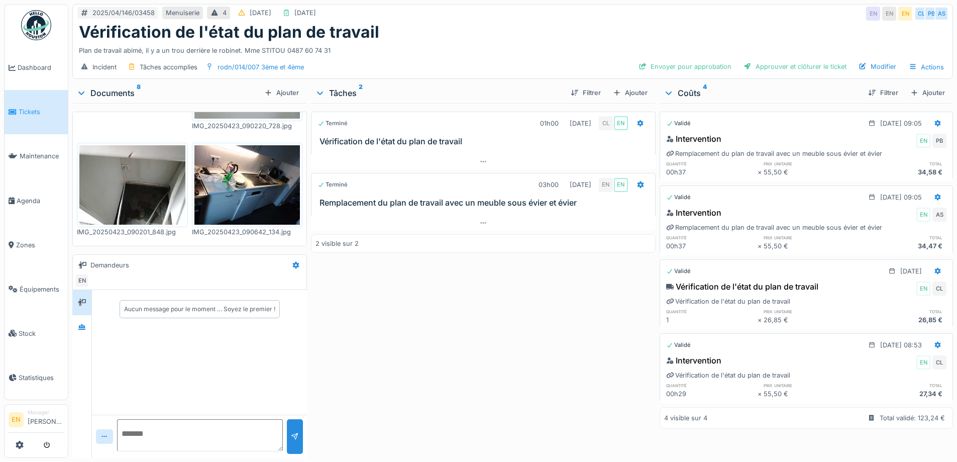
scroll to position [398, 0]
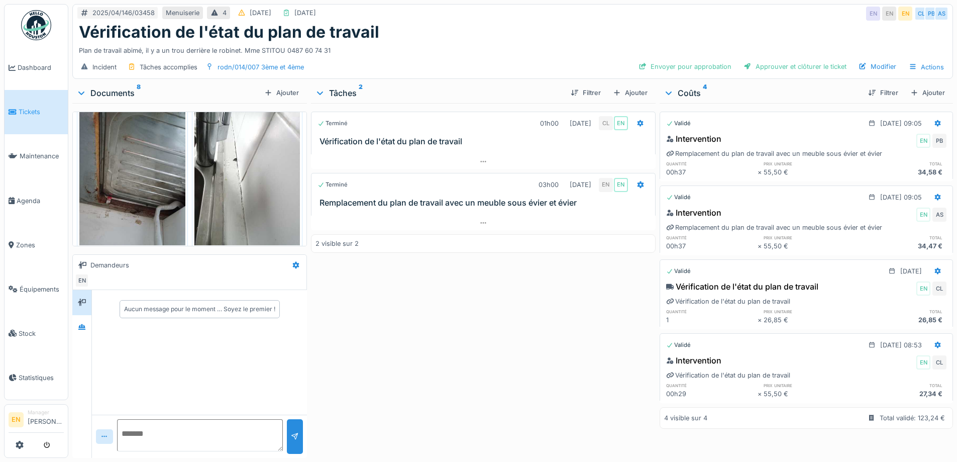
click at [424, 40] on div "Vérification de l'état du plan de travail" at bounding box center [513, 32] width 868 height 19
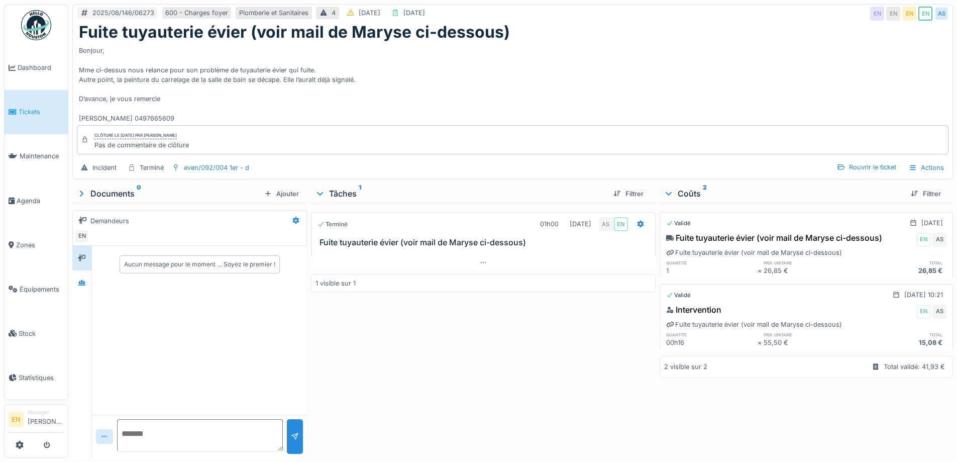
click at [474, 87] on div "Bonjour, Mme ci-dessus nous relance pour son problème de tuyauterie évier qui f…" at bounding box center [513, 82] width 868 height 81
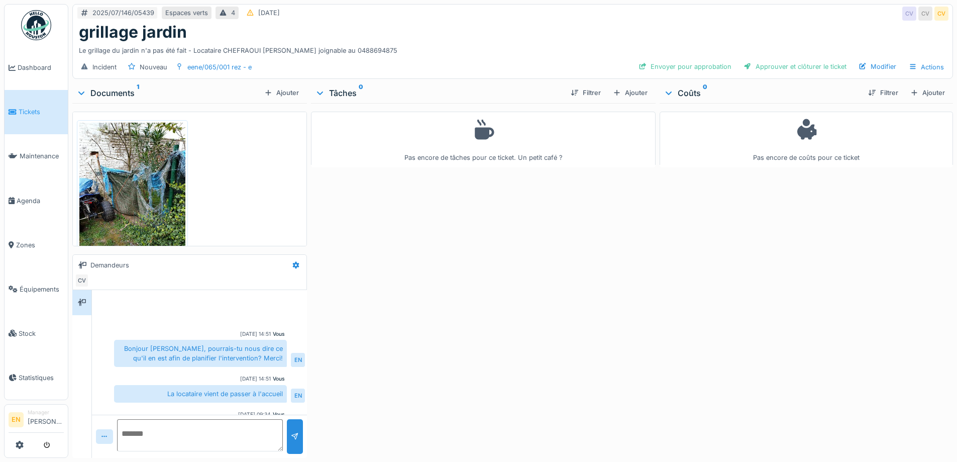
click at [438, 50] on div "Le grillage du jardin n'a pas été fait - Locataire CHEFRAOUI [PERSON_NAME] joig…" at bounding box center [513, 49] width 868 height 14
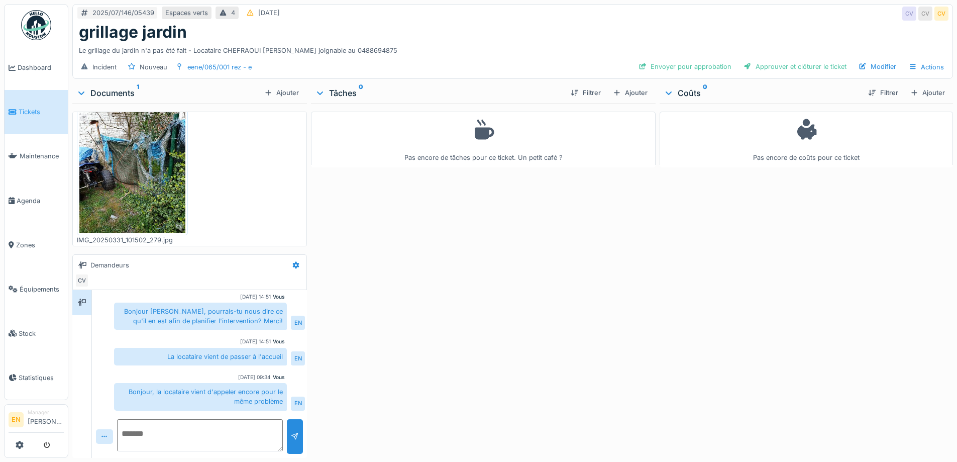
click at [410, 41] on div "grillage jardin" at bounding box center [513, 32] width 868 height 19
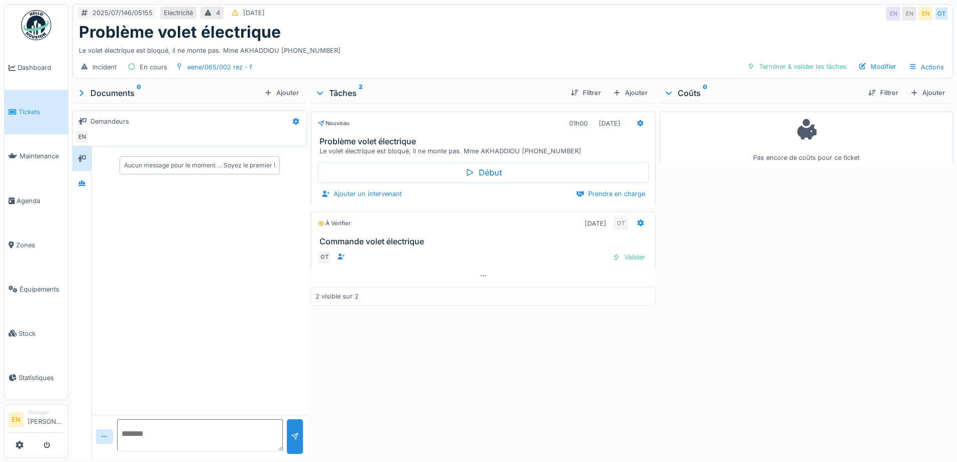
click at [439, 34] on div "Problème volet électrique" at bounding box center [513, 32] width 868 height 19
click at [413, 44] on div "Le volet électrique est bloqué, il ne monte pas. Mme AKHADDIOU [PHONE_NUMBER]" at bounding box center [513, 49] width 868 height 14
click at [468, 363] on div "Nouveau 01h00 01/07/2025 Problème volet électrique Le volet électrique est bloq…" at bounding box center [483, 278] width 344 height 351
click at [79, 186] on icon at bounding box center [82, 183] width 8 height 7
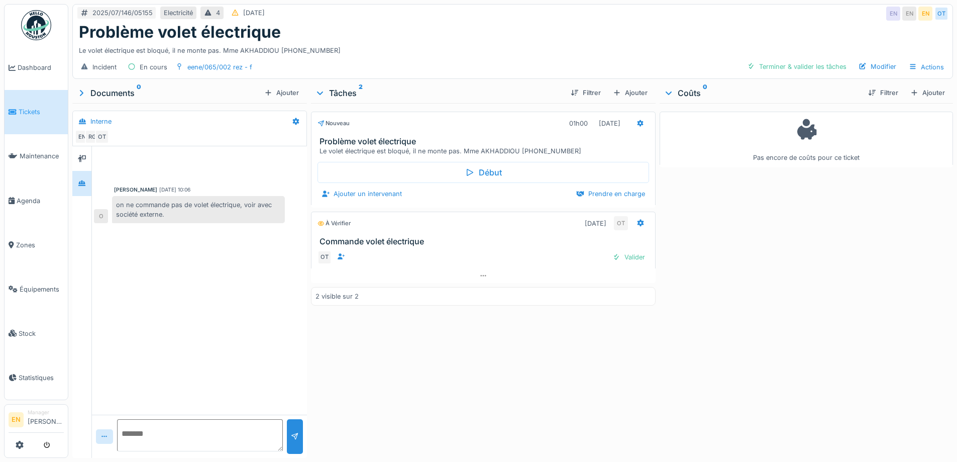
click at [843, 286] on div "Pas encore de coûts pour ce ticket" at bounding box center [806, 278] width 293 height 351
drag, startPoint x: 876, startPoint y: 319, endPoint x: 622, endPoint y: 121, distance: 322.4
click at [872, 317] on div "Pas encore de coûts pour ce ticket" at bounding box center [806, 278] width 293 height 351
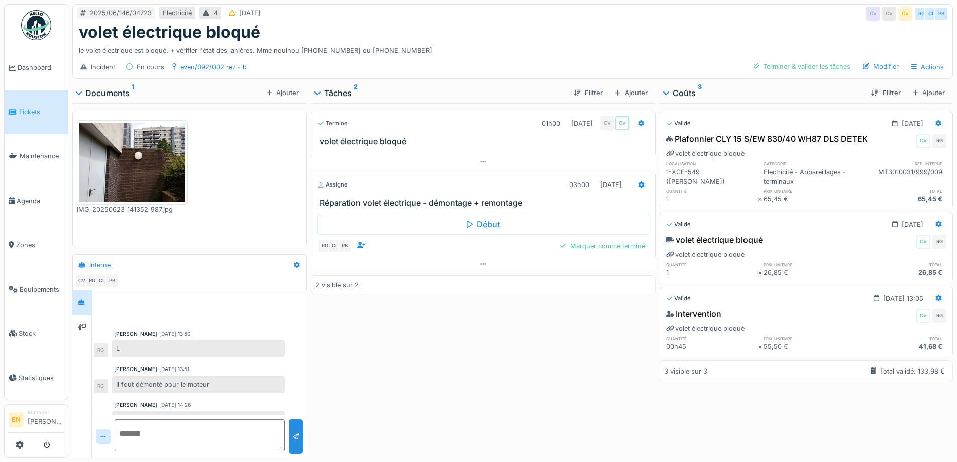
scroll to position [98, 0]
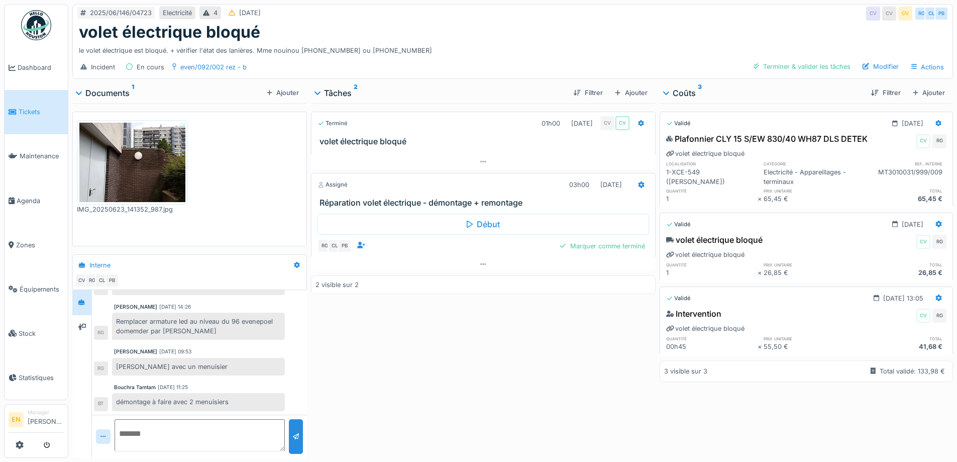
click at [541, 33] on div "volet électrique bloqué" at bounding box center [513, 32] width 868 height 19
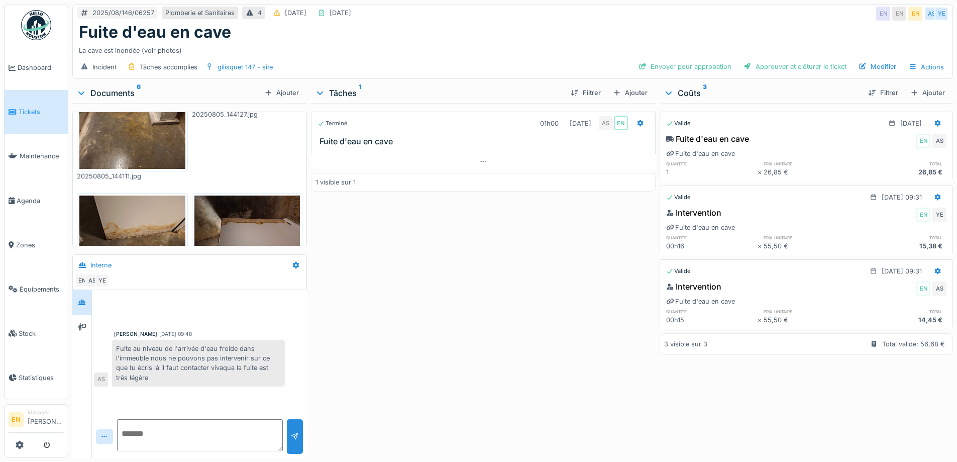
scroll to position [237, 0]
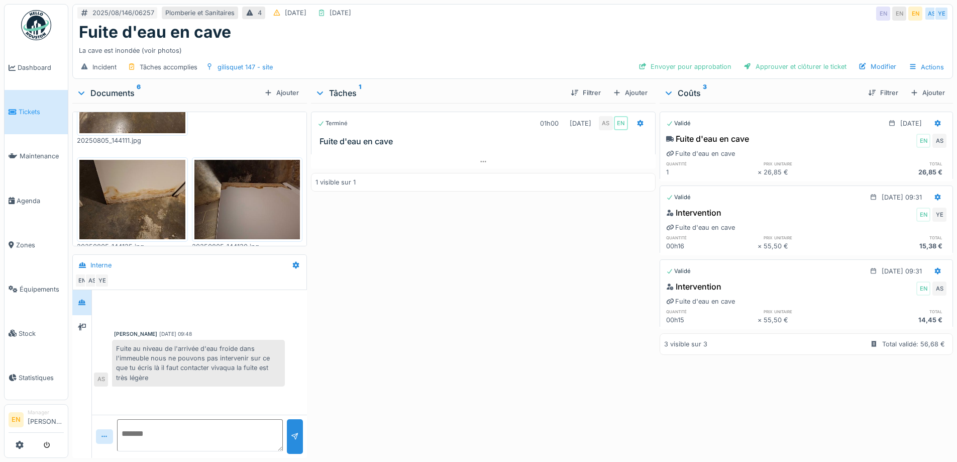
click at [409, 338] on div "Terminé 01h00 06/08/2025 AS EN Fuite d'eau en cave 1 visible sur 1" at bounding box center [483, 278] width 344 height 351
click at [406, 349] on div "Terminé 01h00 06/08/2025 AS EN Fuite d'eau en cave 1 visible sur 1" at bounding box center [483, 278] width 344 height 351
click at [479, 162] on icon at bounding box center [483, 161] width 8 height 7
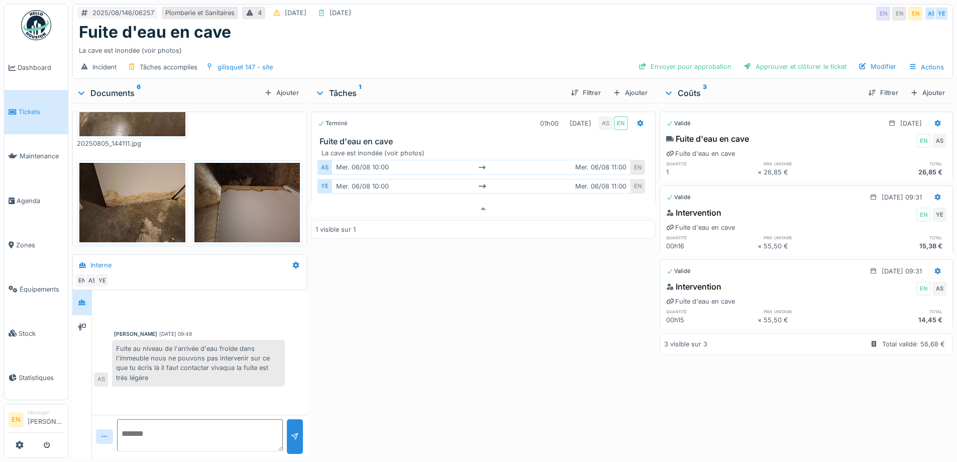
scroll to position [237, 0]
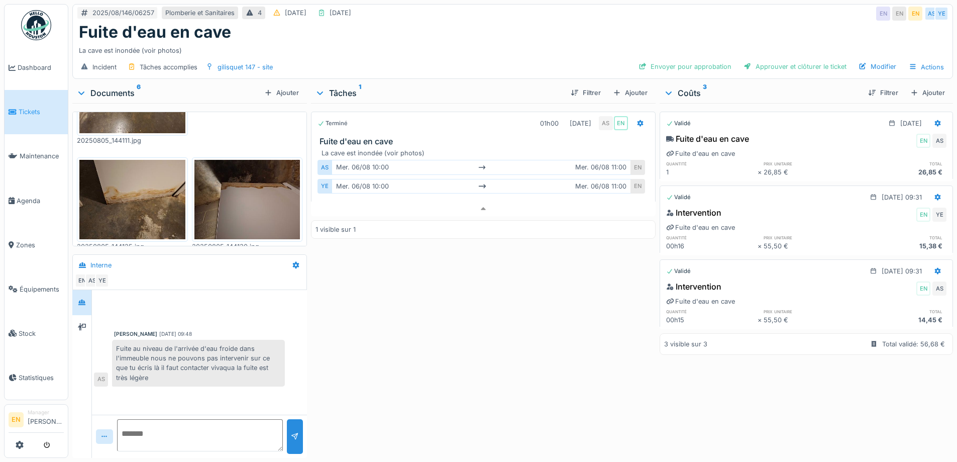
click at [420, 291] on div "Terminé 01h00 06/08/2025 AS EN Fuite d'eau en cave La cave est inondée (voir ph…" at bounding box center [483, 278] width 344 height 351
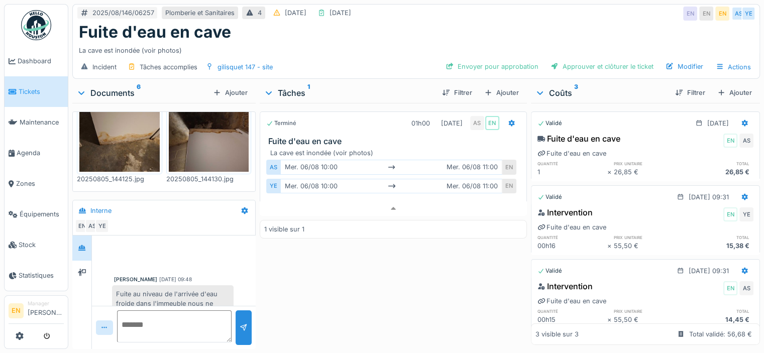
scroll to position [217, 0]
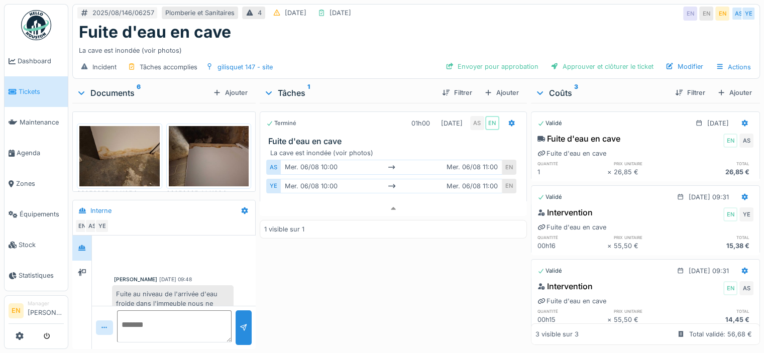
click at [363, 42] on div "La cave est inondée (voir photos)" at bounding box center [416, 49] width 675 height 14
click at [344, 261] on div "Terminé 01h00 06/08/2025 AS EN Fuite d'eau en cave La cave est inondée (voir ph…" at bounding box center [393, 224] width 267 height 242
click at [324, 276] on div "Terminé 01h00 06/08/2025 AS EN Fuite d'eau en cave La cave est inondée (voir ph…" at bounding box center [393, 224] width 267 height 242
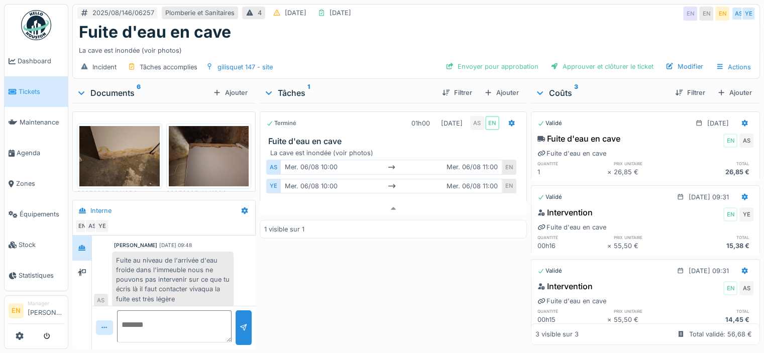
scroll to position [40, 0]
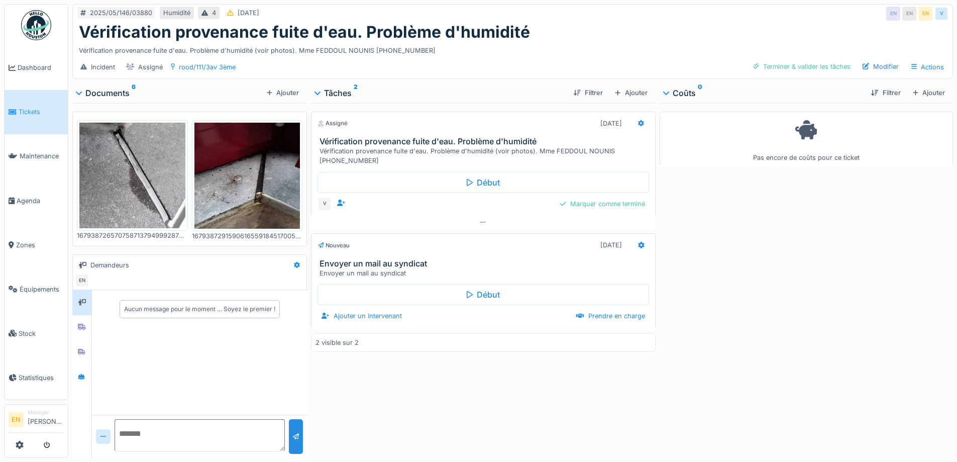
click at [632, 29] on div "Vérification provenance fuite d'eau. Problème d'humidité" at bounding box center [513, 32] width 868 height 19
click at [598, 36] on div "Vérification provenance fuite d'eau. Problème d'humidité" at bounding box center [513, 32] width 868 height 19
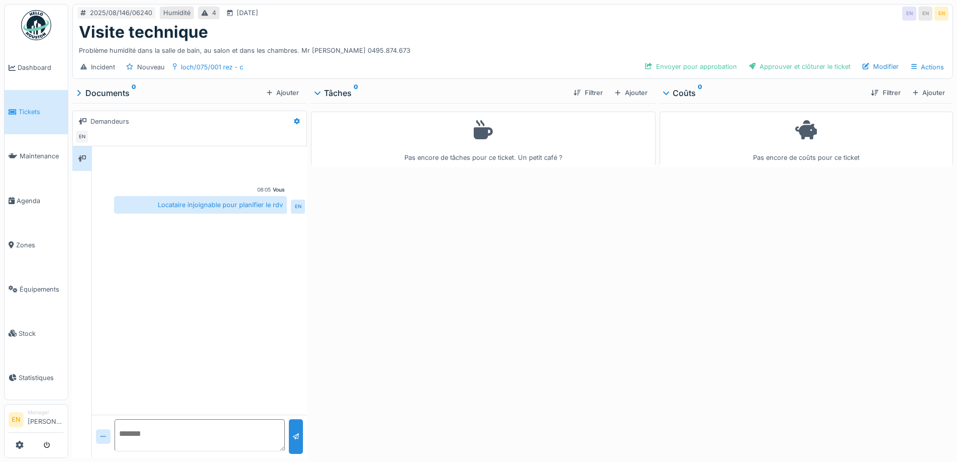
click at [516, 249] on div "Pas encore de tâches pour ce ticket. Un petit café ?" at bounding box center [483, 278] width 344 height 351
click at [526, 53] on div "Problème humidité dans la salle de bain, au salon et dans les chambres. Mr [PER…" at bounding box center [513, 49] width 868 height 14
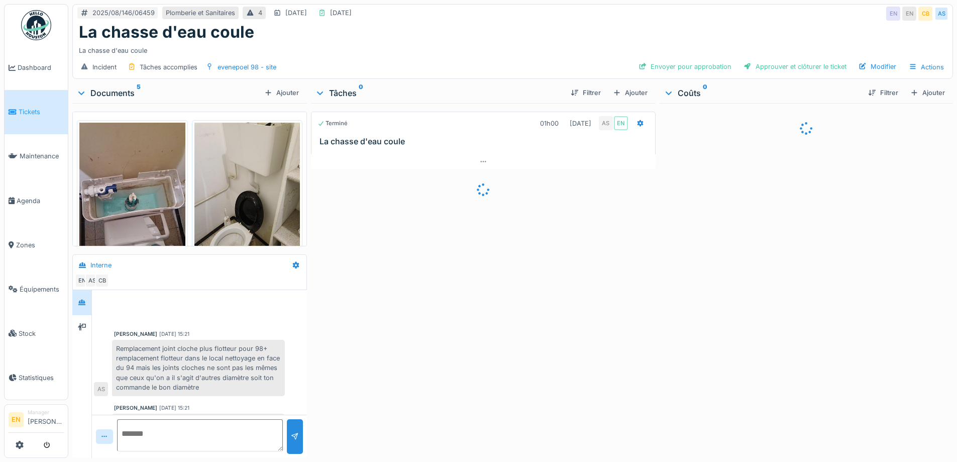
scroll to position [21, 0]
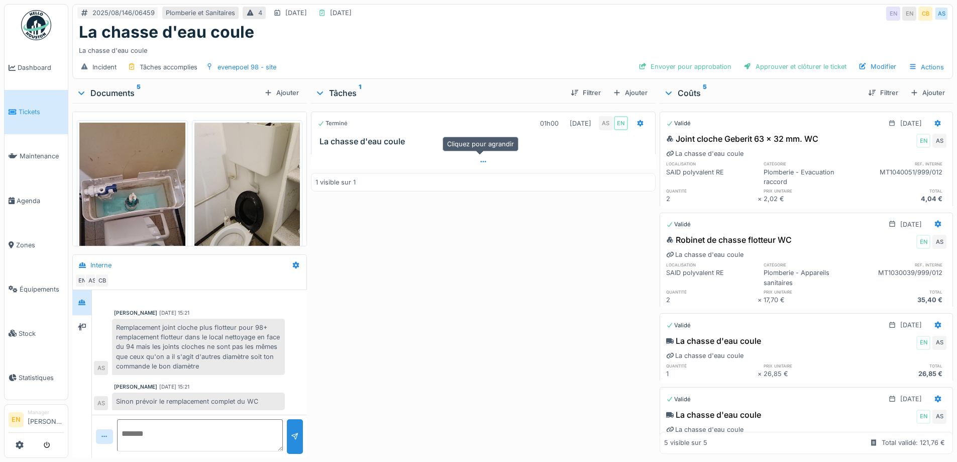
click at [486, 159] on div at bounding box center [483, 161] width 344 height 15
click at [394, 349] on div "Terminé 01h00 14/08/2025 AS EN La chasse d'eau coule La chasse d'eau coule AS j…" at bounding box center [483, 278] width 344 height 351
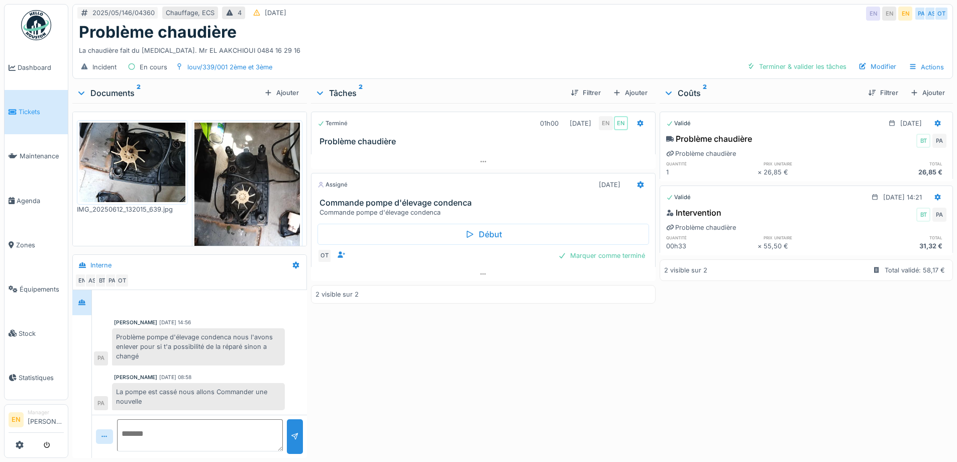
scroll to position [8, 0]
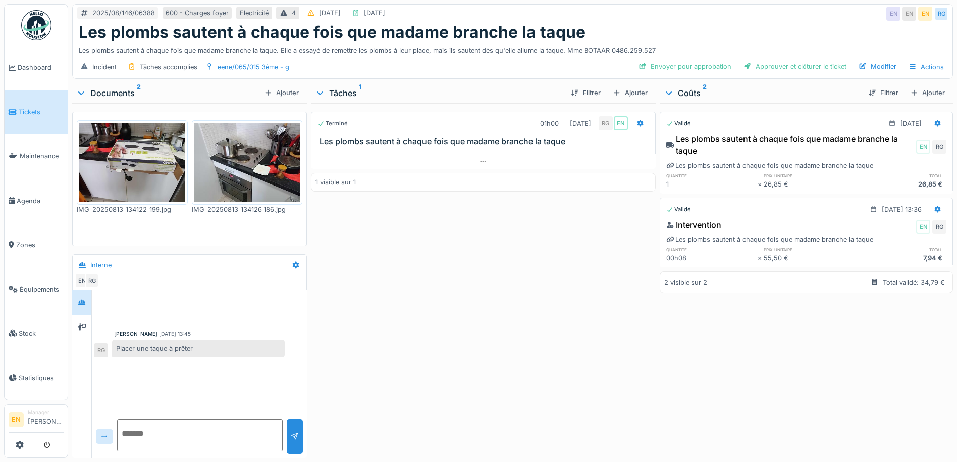
scroll to position [8, 0]
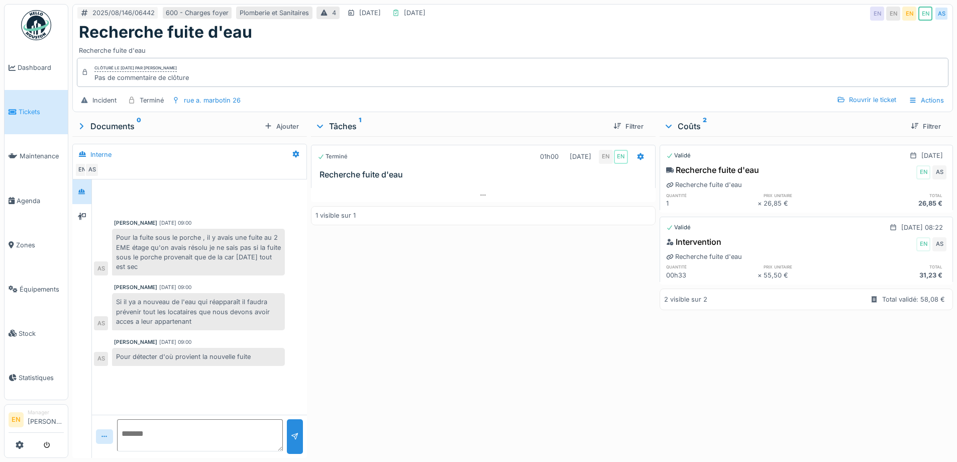
click at [398, 308] on div "Terminé 01h00 [DATE] EN EN Recherche fuite d'eau 1 visible sur 1" at bounding box center [483, 295] width 344 height 318
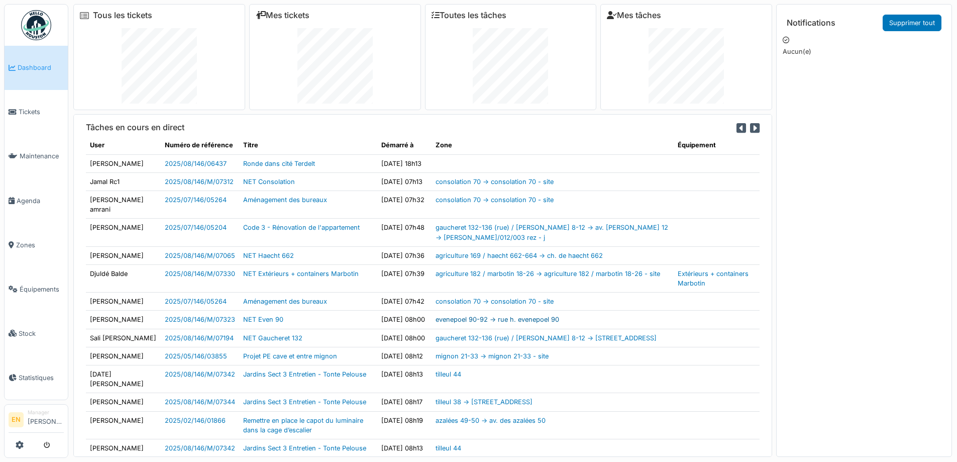
click at [481, 323] on link "evenepoel 90-92 -> rue h. evenepoel 90" at bounding box center [498, 320] width 124 height 8
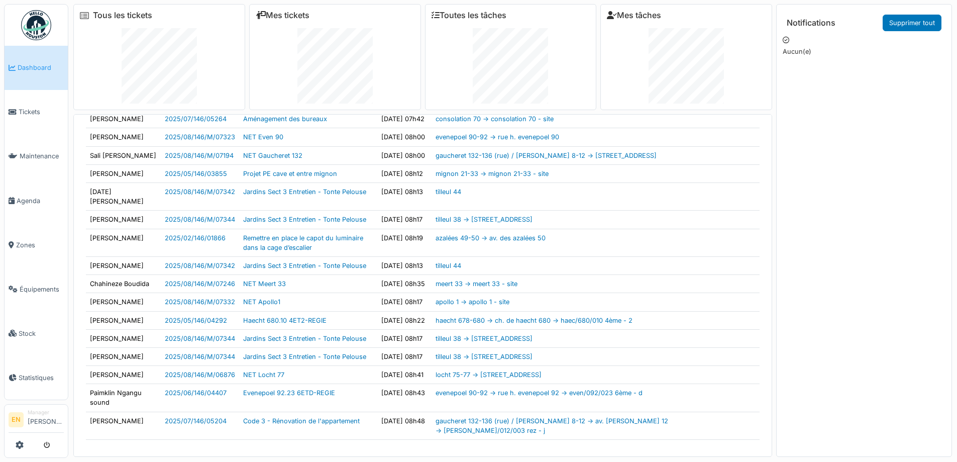
scroll to position [342, 0]
click at [475, 389] on link "evenepoel 90-92 -> rue h. evenepoel 92 -> even/092/023 6ème - d" at bounding box center [539, 393] width 207 height 8
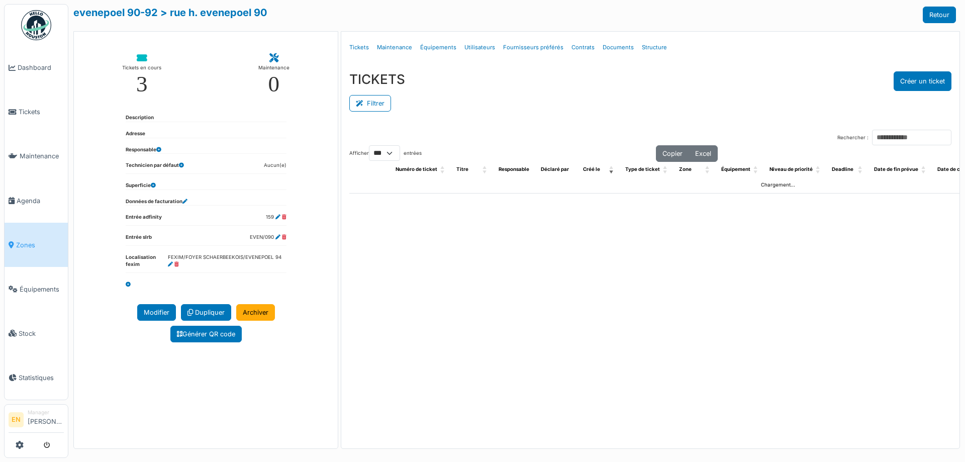
select select "***"
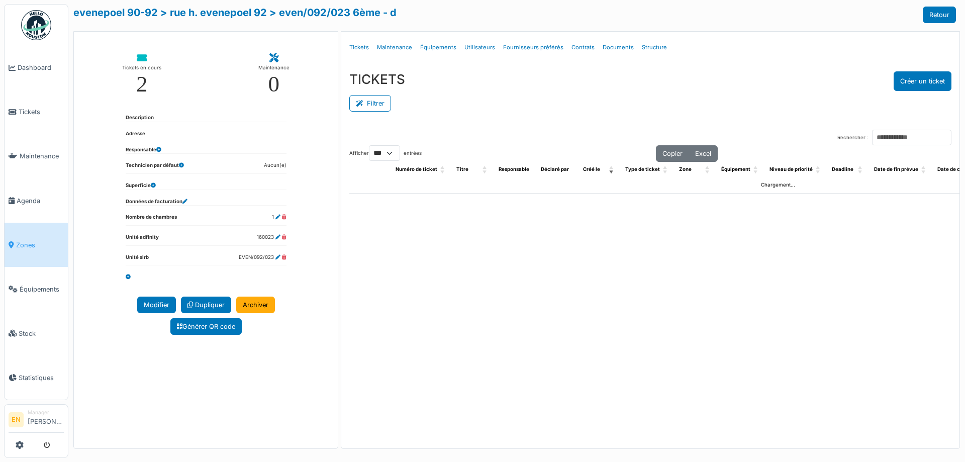
select select "***"
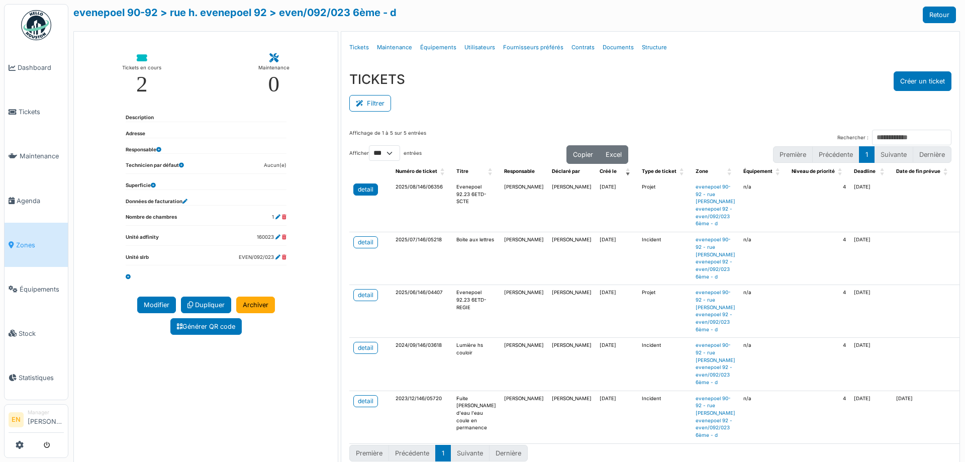
click at [361, 189] on div "detail" at bounding box center [366, 189] width 16 height 9
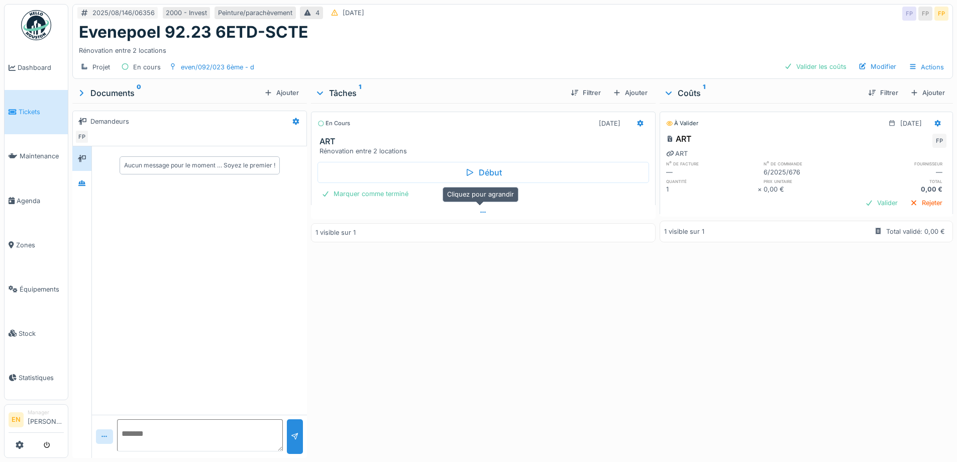
click at [479, 211] on icon at bounding box center [483, 212] width 8 height 7
click at [479, 209] on icon at bounding box center [483, 212] width 8 height 7
click at [535, 268] on div "En cours [DATE] ART Rénovation entre 2 locations Début Marquer comme terminé 1 …" at bounding box center [483, 278] width 344 height 351
click at [507, 279] on div "En cours [DATE] ART Rénovation entre 2 locations Début Marquer comme terminé 1 …" at bounding box center [483, 278] width 344 height 351
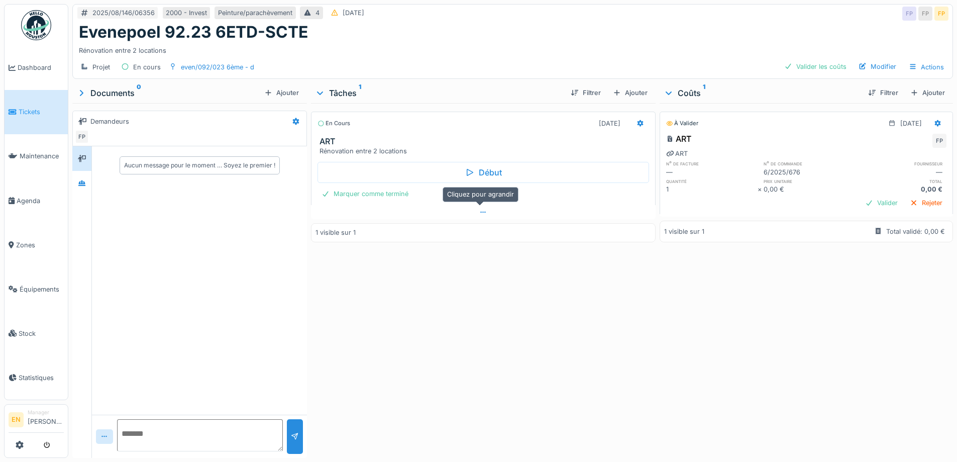
click at [479, 209] on icon at bounding box center [483, 212] width 8 height 7
click at [436, 286] on div "En cours [DATE] ART Rénovation entre 2 locations Début Marquer comme terminé 1 …" at bounding box center [483, 278] width 344 height 351
click at [476, 65] on div "Projet En cours even/092/023 6ème - d Valider les coûts Modifier Actions" at bounding box center [513, 67] width 880 height 23
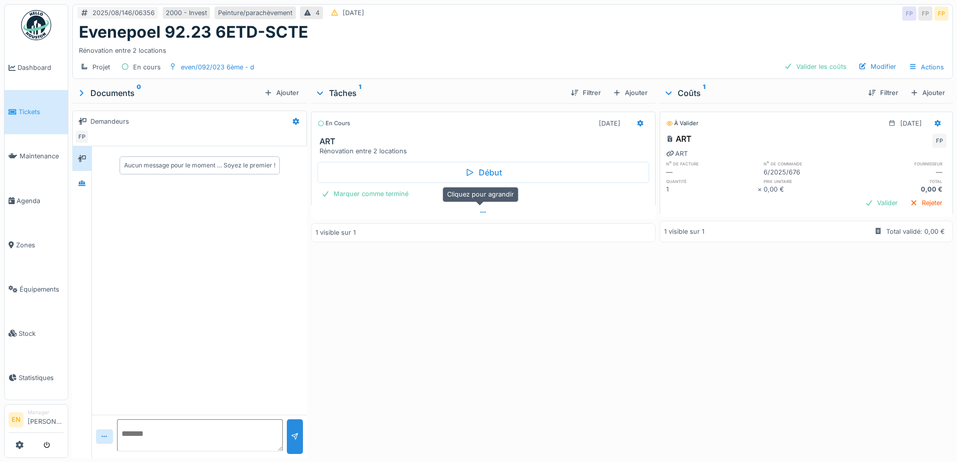
click at [484, 213] on div at bounding box center [483, 212] width 344 height 15
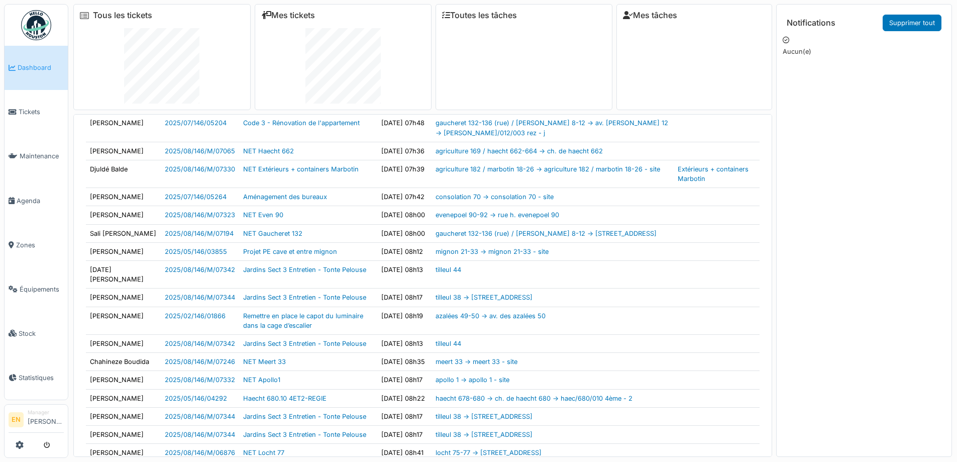
scroll to position [151, 0]
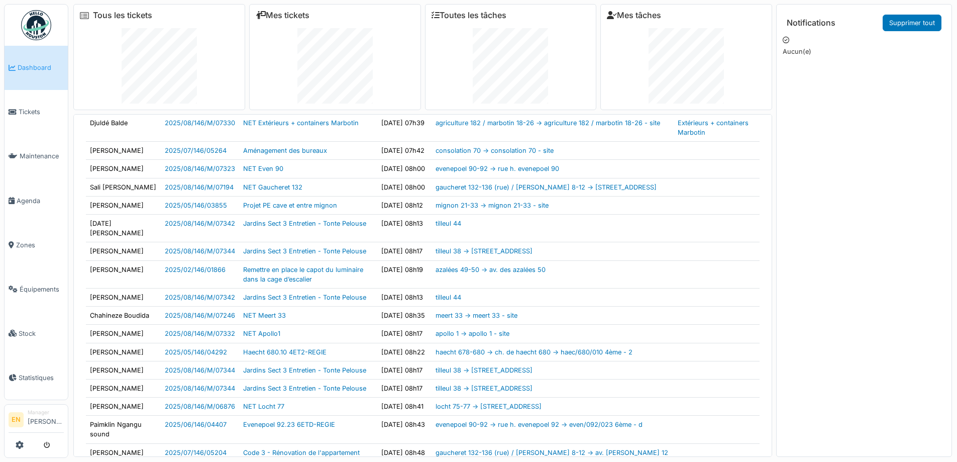
click at [885, 277] on div "Notifications Supprimer tout Aucun(e)" at bounding box center [864, 242] width 163 height 462
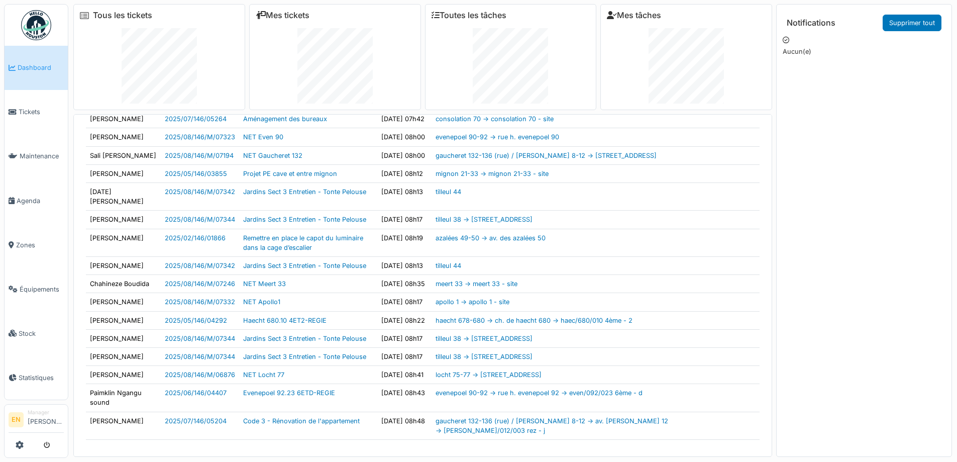
scroll to position [342, 0]
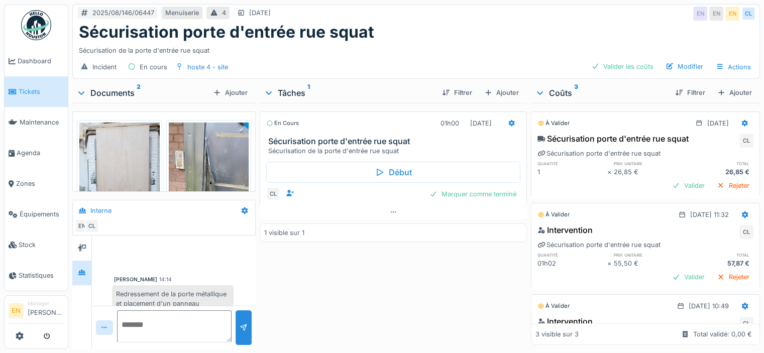
click at [377, 286] on div "En cours 01h00 [DATE] Sécurisation porte d'entrée rue squat Sécurisation de la …" at bounding box center [393, 224] width 267 height 242
click at [489, 44] on div "Sécurisation de la porte d'entrée rue squat" at bounding box center [416, 49] width 675 height 14
click at [510, 37] on div "Sécurisation porte d'entrée rue squat" at bounding box center [416, 32] width 675 height 19
click at [407, 305] on div "En cours 01h00 14/08/2025 Sécurisation porte d'entrée rue squat Sécurisation de…" at bounding box center [393, 224] width 267 height 242
